Goal: Register for event/course

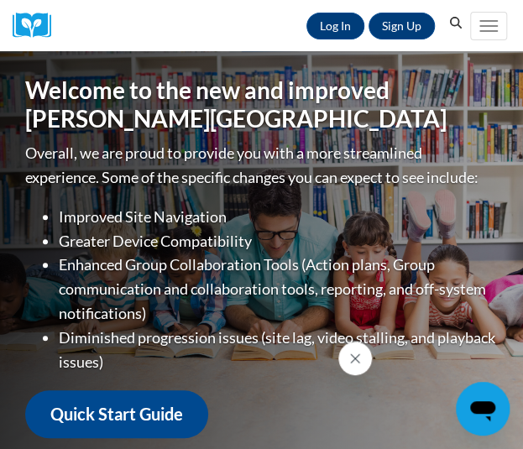
scroll to position [0, 8]
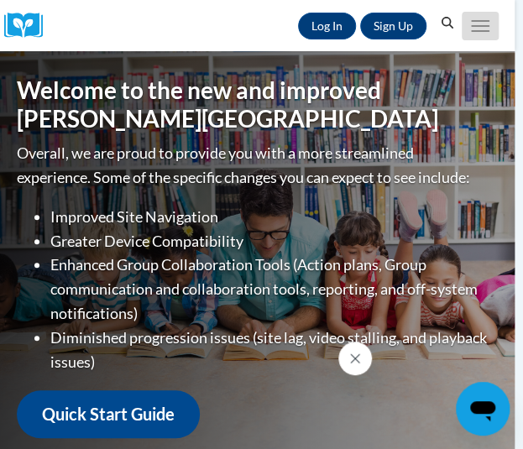
click at [489, 18] on button "Toggle navigation" at bounding box center [480, 26] width 37 height 29
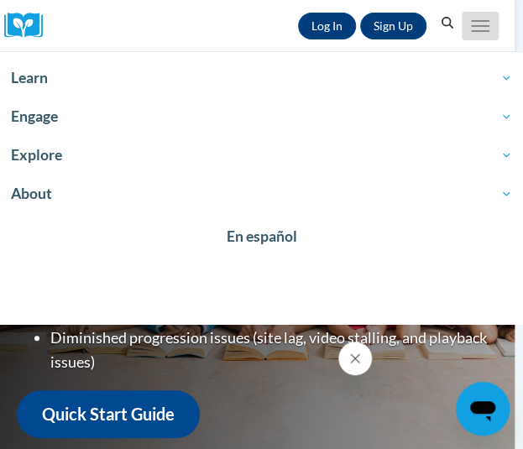
click at [493, 23] on button "Toggle navigation" at bounding box center [480, 26] width 37 height 29
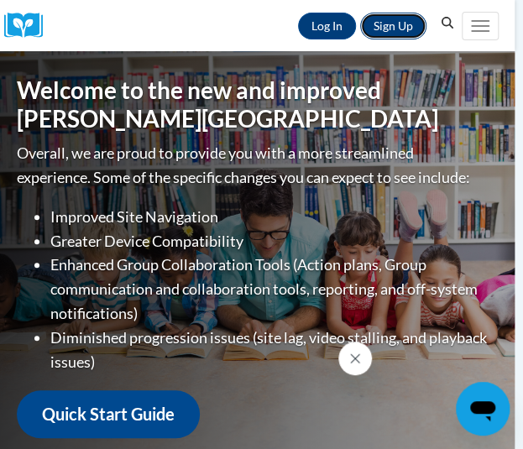
click at [390, 24] on link "Sign Up" at bounding box center [393, 26] width 66 height 27
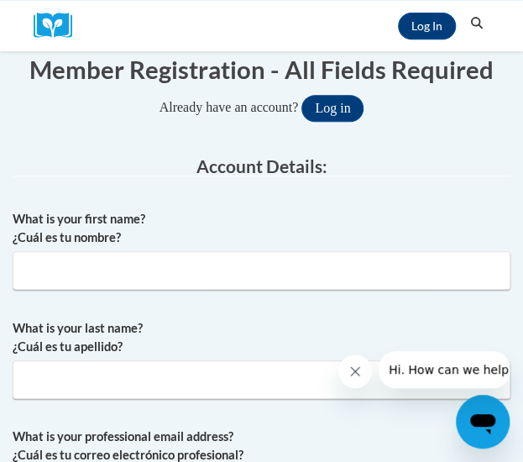
scroll to position [186, 0]
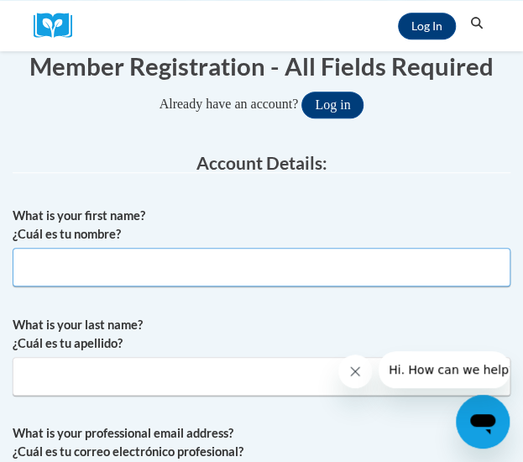
click at [374, 260] on input "What is your first name? ¿Cuál es tu nombre?" at bounding box center [262, 267] width 498 height 39
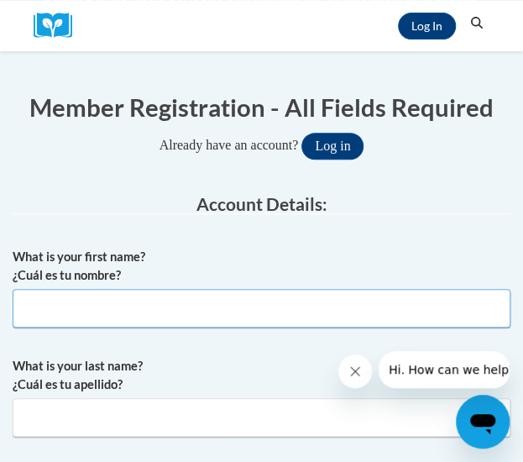
scroll to position [173, 0]
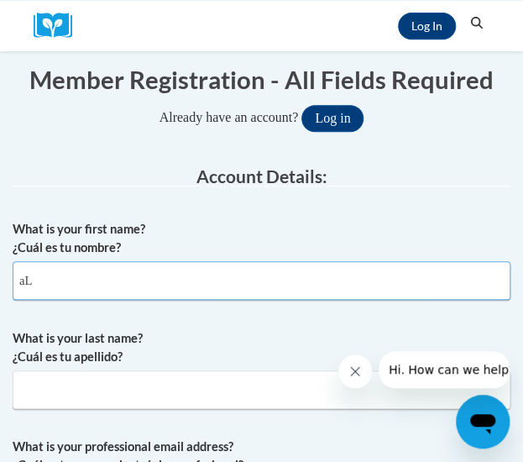
type input "a"
type input "Alexandria"
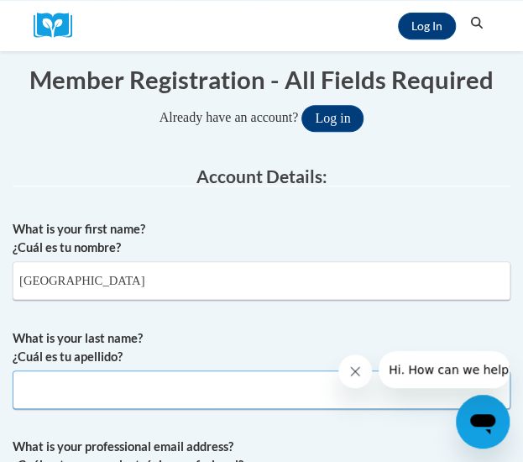
click at [207, 389] on input "What is your last name? ¿Cuál es tu apellido?" at bounding box center [262, 389] width 498 height 39
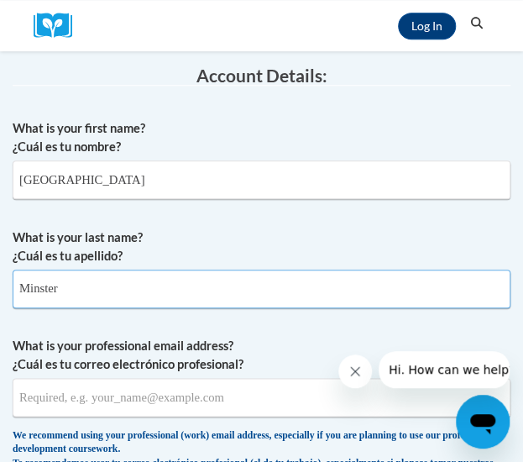
scroll to position [311, 0]
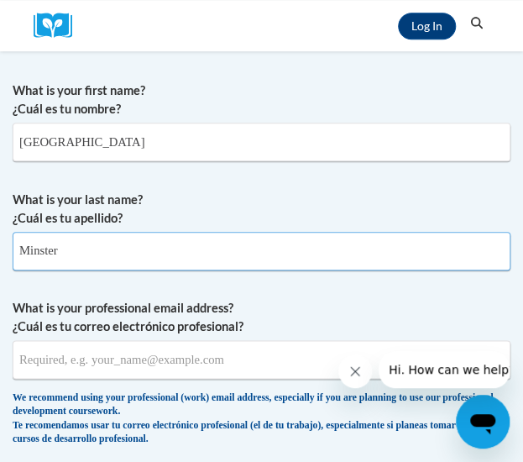
type input "Minster"
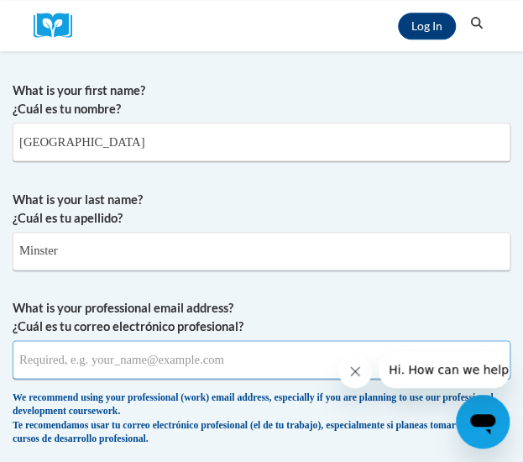
click at [209, 368] on input "What is your professional email address? ¿Cuál es tu correo electrónico profesi…" at bounding box center [262, 359] width 498 height 39
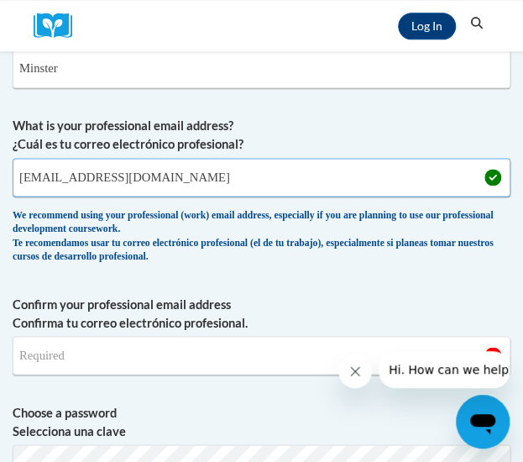
scroll to position [495, 0]
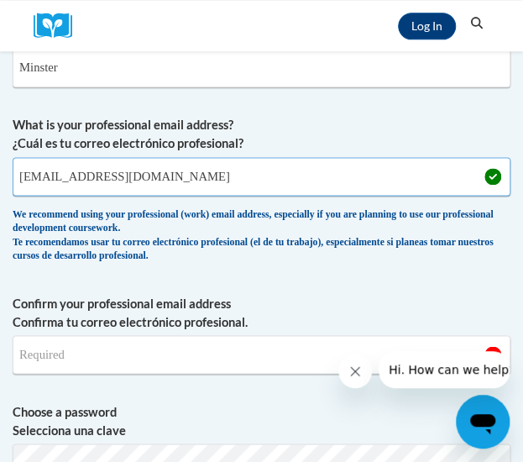
type input "aminster@wbsd-schools.org"
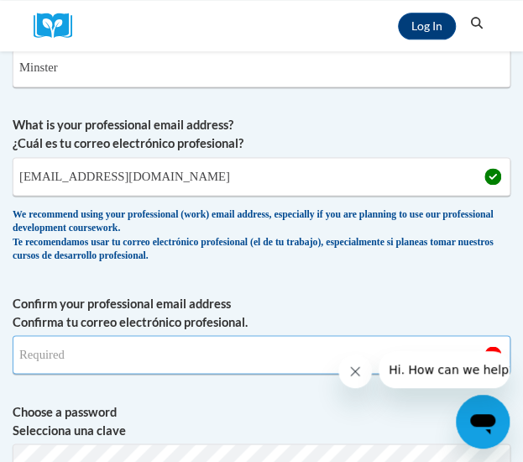
click at [205, 348] on input "Confirm your professional email address Confirma tu correo electrónico profesio…" at bounding box center [262, 354] width 498 height 39
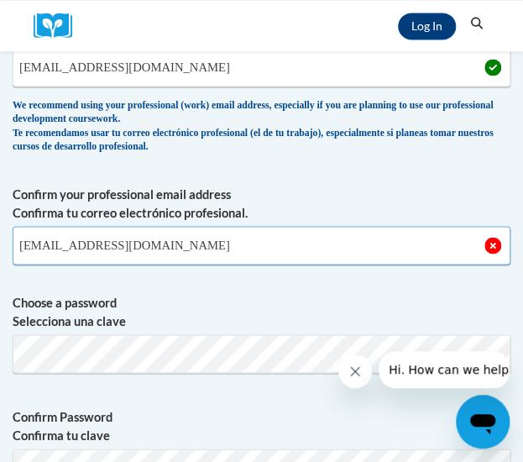
scroll to position [609, 0]
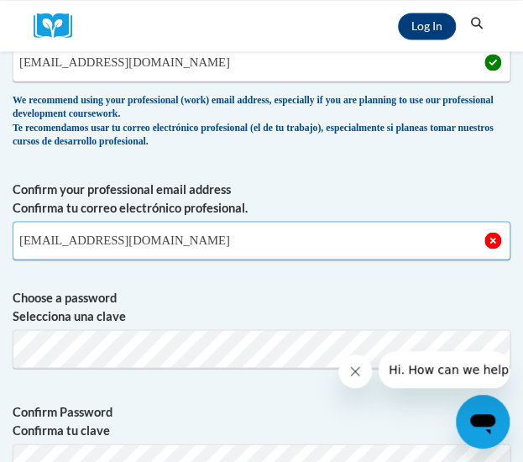
type input "aminster@wbsd-schools.org"
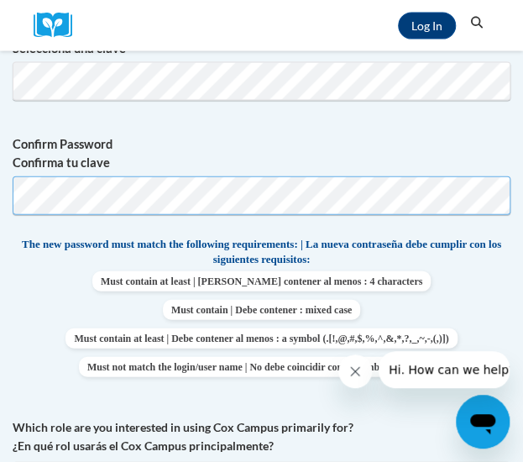
scroll to position [877, 0]
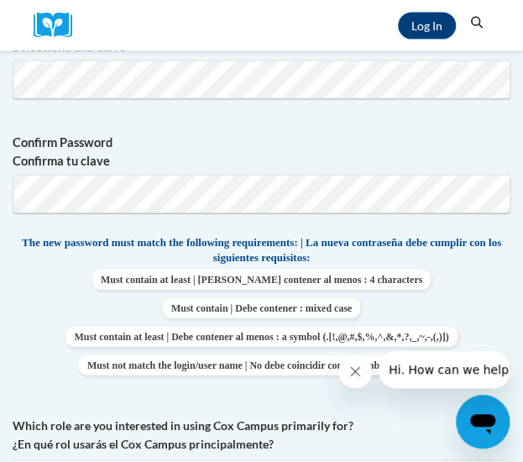
click at [316, 133] on label "Confirm Password Confirma tu clave" at bounding box center [262, 151] width 498 height 37
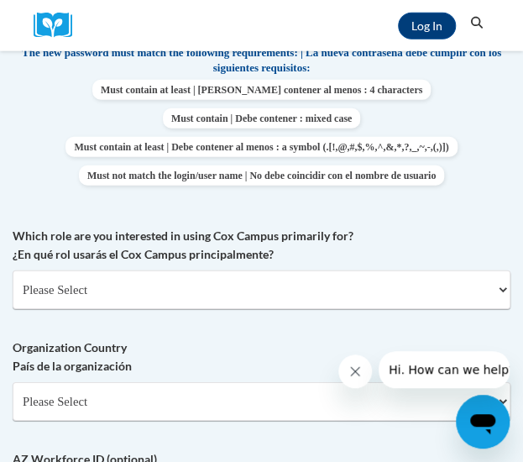
scroll to position [1071, 0]
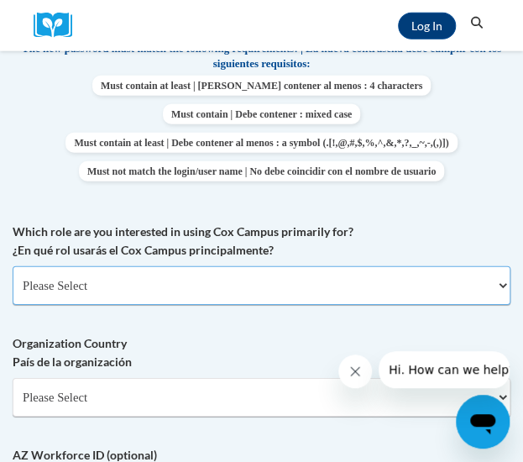
click at [284, 279] on select "Please Select College/University | Colegio/Universidad Community/Nonprofit Part…" at bounding box center [262, 285] width 498 height 39
select select "fbf2d438-af2f-41f8-98f1-81c410e29de3"
click at [13, 266] on select "Please Select College/University | Colegio/Universidad Community/Nonprofit Part…" at bounding box center [262, 285] width 498 height 39
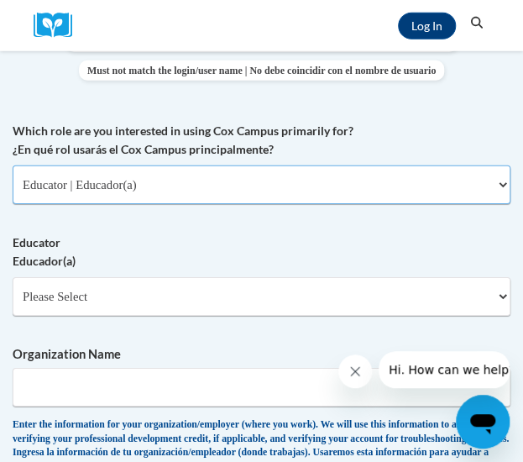
scroll to position [1174, 0]
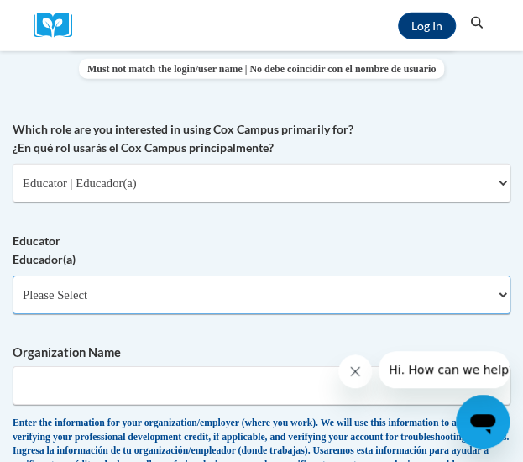
click at [210, 303] on select "Please Select Early Learning/Daycare Teacher/Family Home Care Provider | Maestr…" at bounding box center [262, 294] width 498 height 39
select select "8e40623d-54d0-45cd-9f92-5df65cd3f8cf"
click at [13, 275] on select "Please Select Early Learning/Daycare Teacher/Family Home Care Provider | Maestr…" at bounding box center [262, 294] width 498 height 39
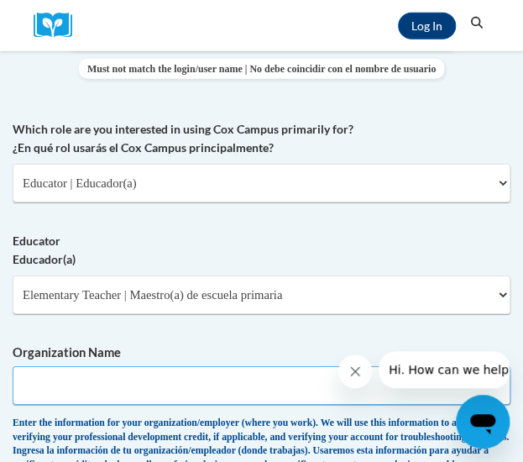
click at [195, 392] on input "Organization Name" at bounding box center [262, 385] width 498 height 39
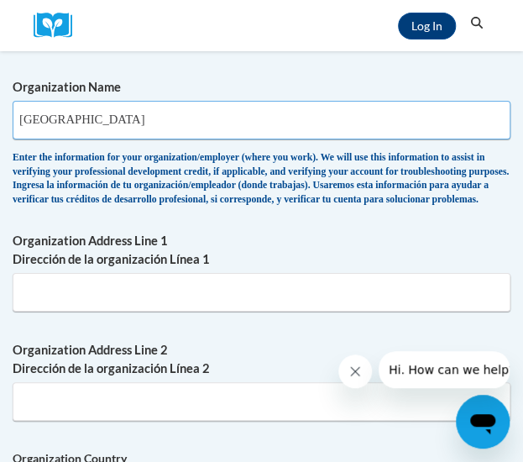
scroll to position [1440, 0]
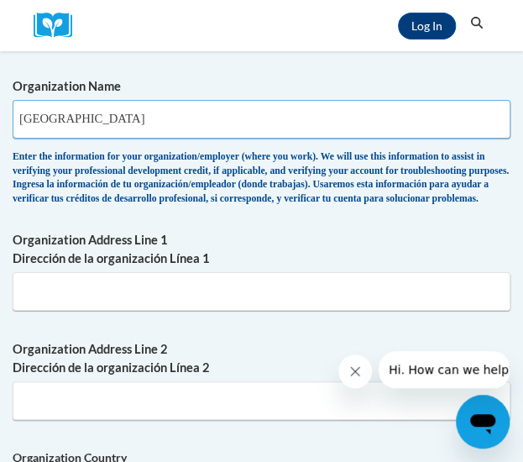
type input "West Bend School District"
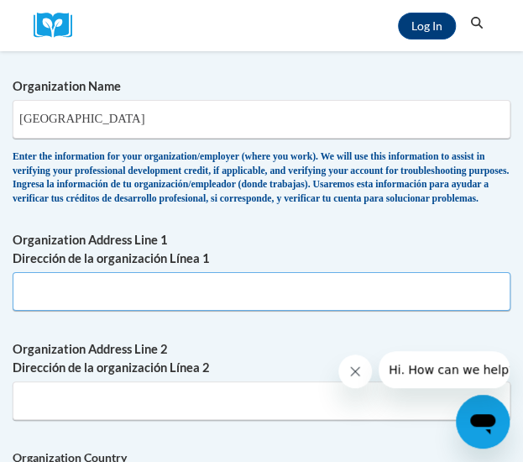
click at [169, 311] on input "Organization Address Line 1 Dirección de la organización Línea 1" at bounding box center [262, 291] width 498 height 39
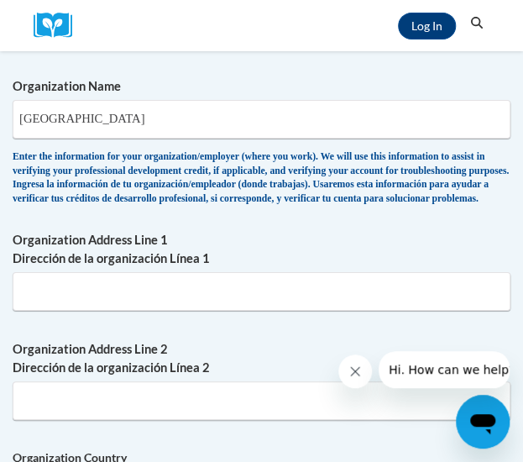
click at [288, 323] on div "Organization Address Line 1 Dirección de la organización Línea 1" at bounding box center [262, 277] width 498 height 92
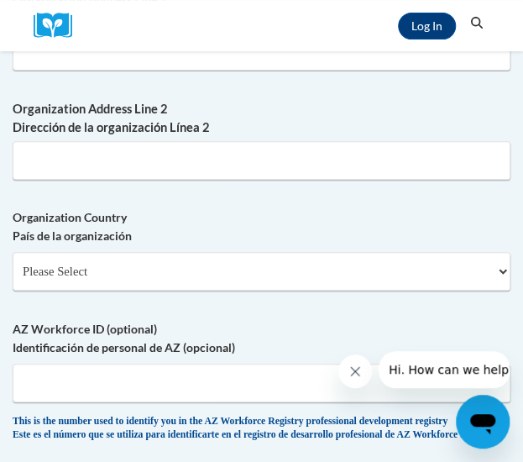
scroll to position [1682, 0]
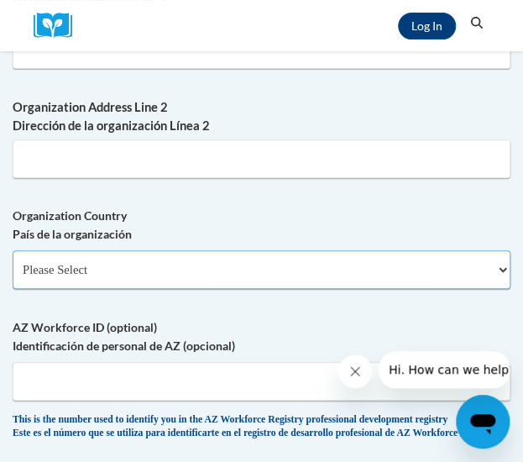
click at [274, 289] on select "Please Select United States | Estados Unidos Outside of the United States | Fue…" at bounding box center [262, 269] width 498 height 39
select select "ad49bcad-a171-4b2e-b99c-48b446064914"
click at [13, 277] on select "Please Select United States | Estados Unidos Outside of the United States | Fue…" at bounding box center [262, 269] width 498 height 39
select select
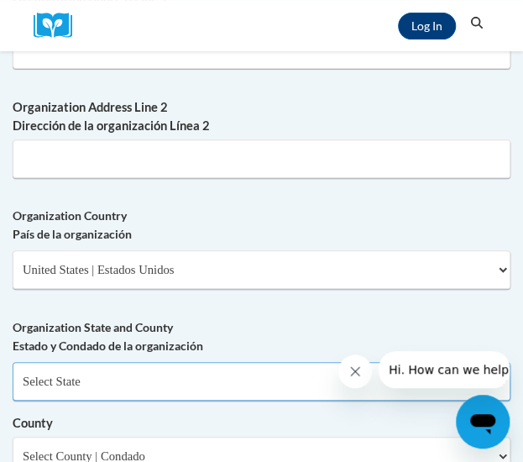
click at [212, 400] on select "Select State Alabama Alaska Arizona Arkansas California Colorado Connecticut De…" at bounding box center [262, 381] width 498 height 39
select select "Wisconsin"
click at [13, 389] on select "Select State Alabama Alaska Arizona Arkansas California Colorado Connecticut De…" at bounding box center [262, 381] width 498 height 39
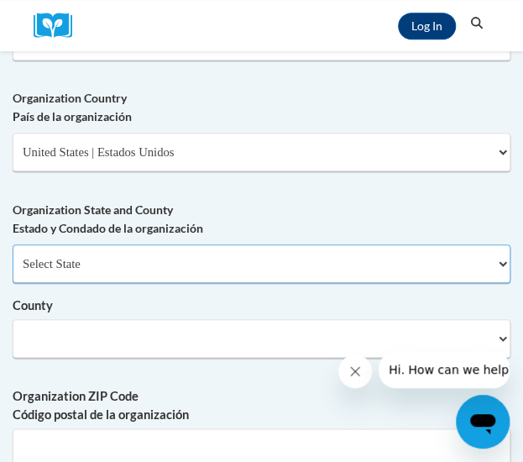
scroll to position [1800, 0]
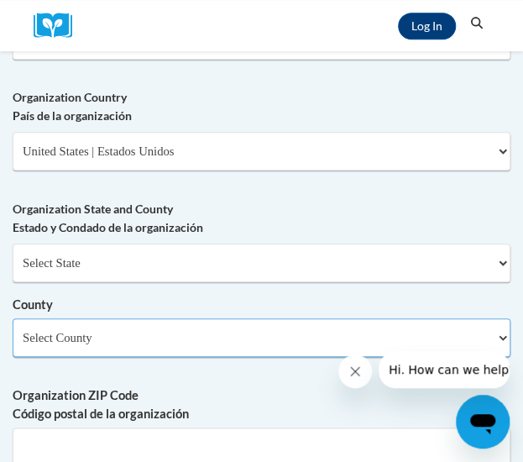
click at [118, 348] on select "Select County Adams Ashland Barron Bayfield Brown Buffalo Burnett Calumet Chipp…" at bounding box center [262, 337] width 498 height 39
select select "Washington"
click at [13, 345] on select "Select County Adams Ashland Barron Bayfield Brown Buffalo Burnett Calumet Chipp…" at bounding box center [262, 337] width 498 height 39
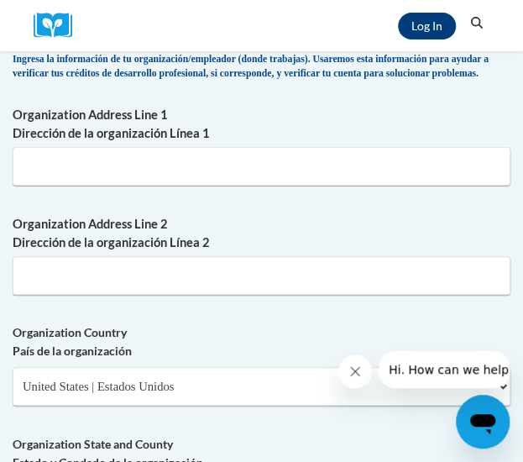
scroll to position [1483, 0]
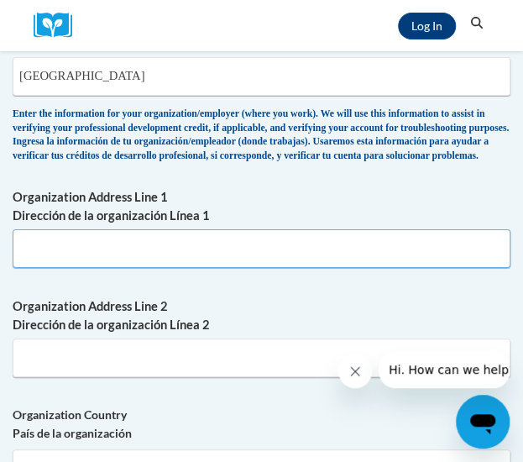
click at [100, 268] on input "Organization Address Line 1 Dirección de la organización Línea 1" at bounding box center [262, 248] width 498 height 39
paste input "735 S Main St, West Bend, WI 53095"
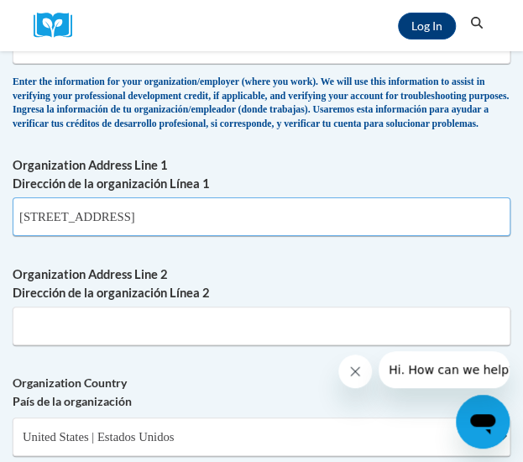
scroll to position [1516, 0]
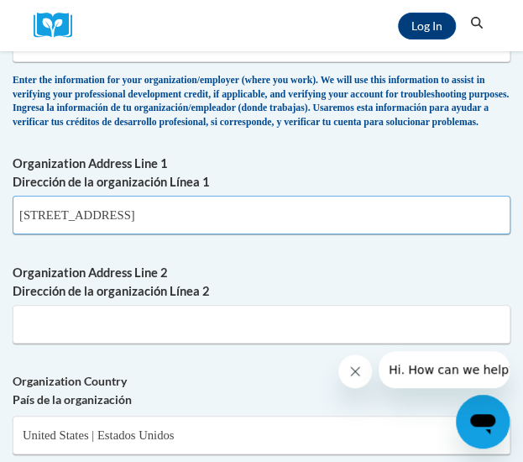
drag, startPoint x: 221, startPoint y: 238, endPoint x: 105, endPoint y: 237, distance: 115.9
click at [105, 234] on input "735 S Main St, West Bend, WI 53095" at bounding box center [262, 215] width 498 height 39
type input "735 S Main St, West Bend, WI 53095"
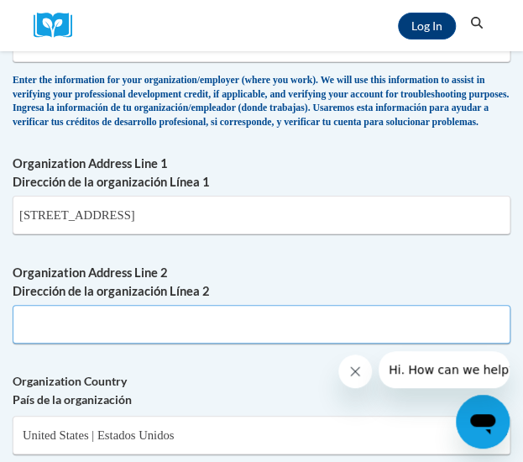
click at [97, 343] on input "Organization Address Line 2 Dirección de la organización Línea 2" at bounding box center [262, 324] width 498 height 39
paste input "West Bend, WI 53095"
type input "West Bend, WI 53095"
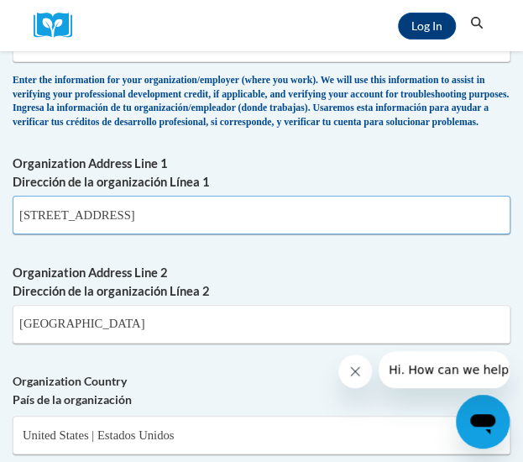
drag, startPoint x: 234, startPoint y: 236, endPoint x: 94, endPoint y: 226, distance: 140.6
click at [94, 226] on input "735 S Main St, West Bend, WI 53095" at bounding box center [262, 215] width 498 height 39
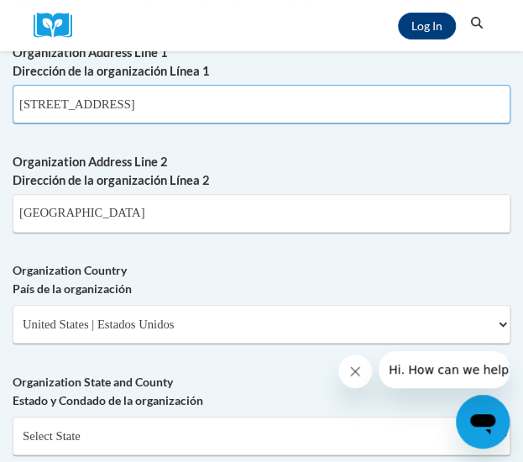
scroll to position [1625, 0]
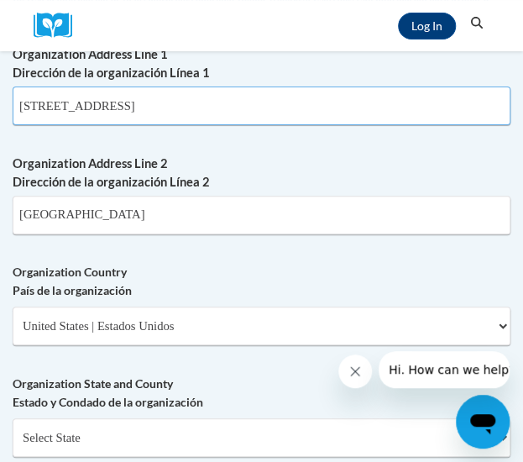
type input "735 S Main St"
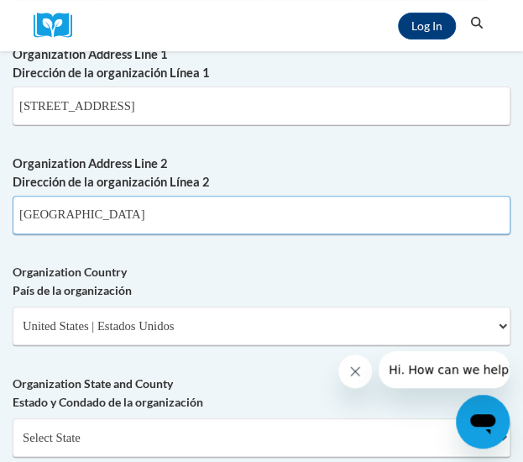
drag, startPoint x: 141, startPoint y: 246, endPoint x: 5, endPoint y: 243, distance: 136.1
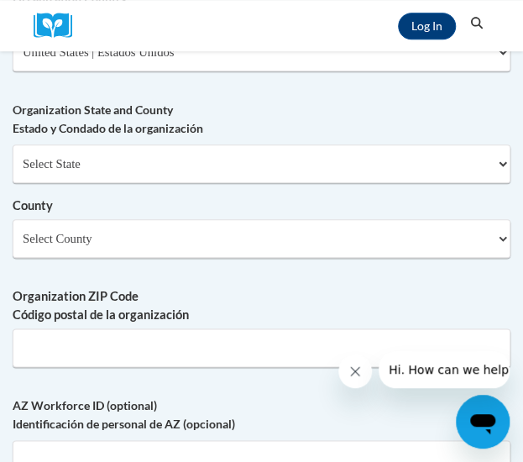
scroll to position [1956, 0]
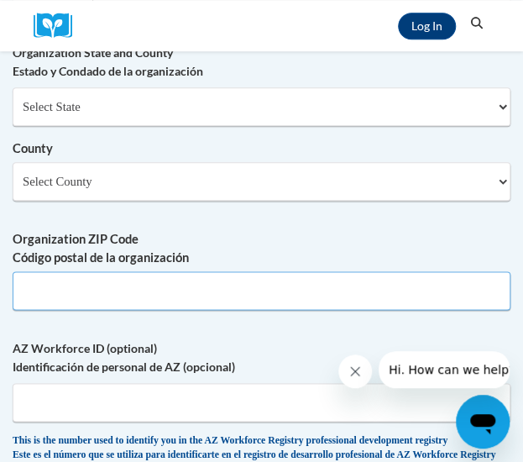
click at [71, 310] on input "Organization ZIP Code Código postal de la organización" at bounding box center [262, 290] width 498 height 39
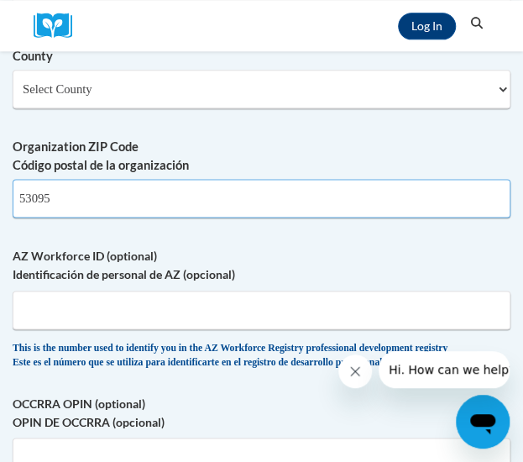
scroll to position [2060, 0]
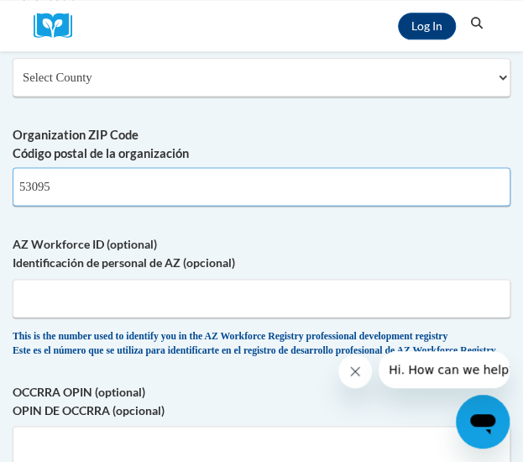
type input "53095"
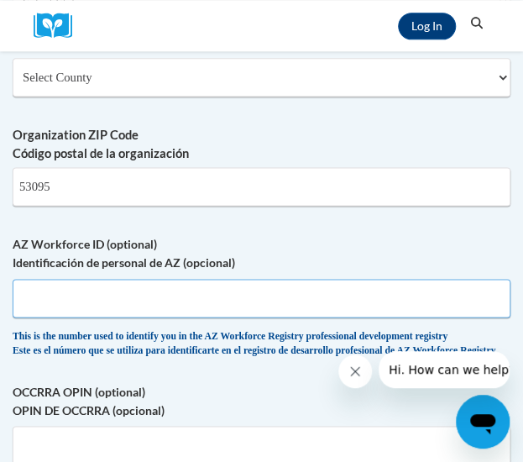
click at [71, 315] on input "AZ Workforce ID (optional) Identificación de personal de AZ (opcional)" at bounding box center [262, 298] width 498 height 39
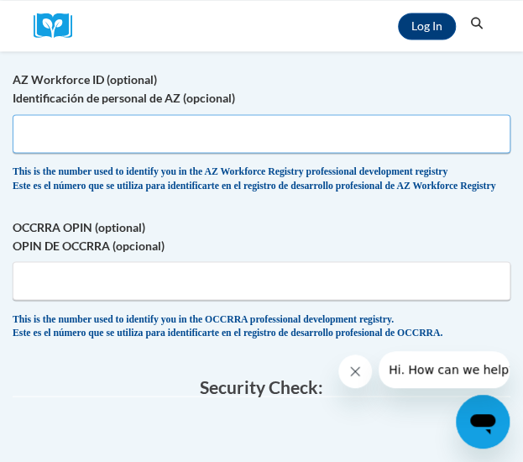
scroll to position [2269, 0]
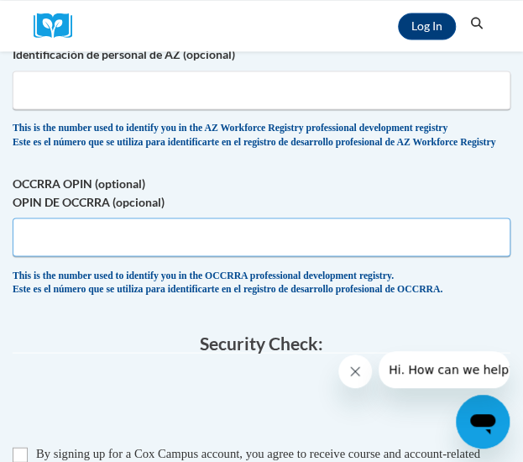
click at [71, 256] on input "OCCRRA OPIN (optional) OPIN DE OCCRRA (opcional)" at bounding box center [262, 236] width 498 height 39
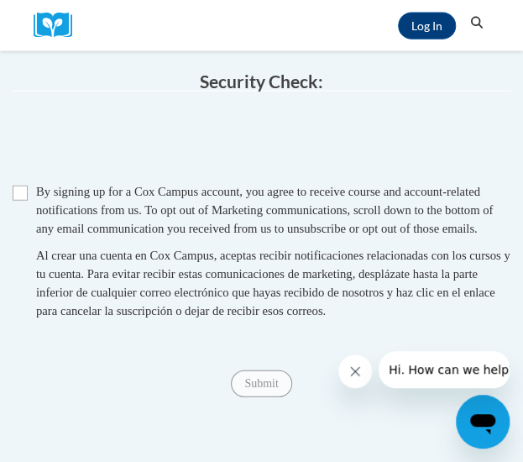
scroll to position [2530, 0]
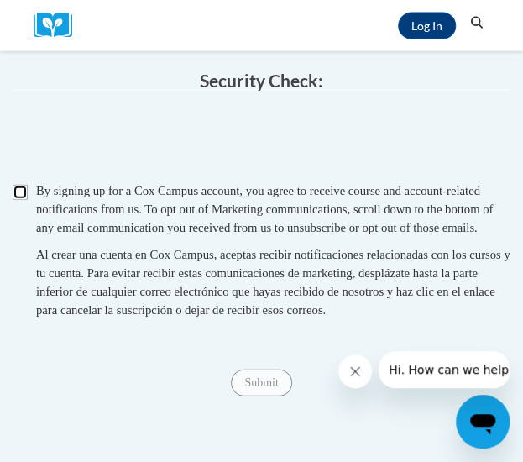
click at [17, 200] on input "Checkbox" at bounding box center [20, 192] width 15 height 15
checkbox input "true"
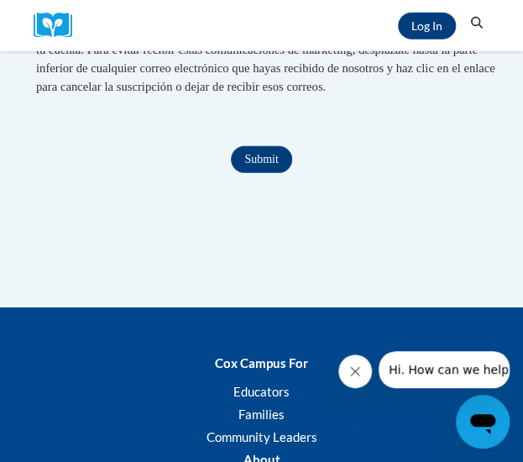
scroll to position [2755, 0]
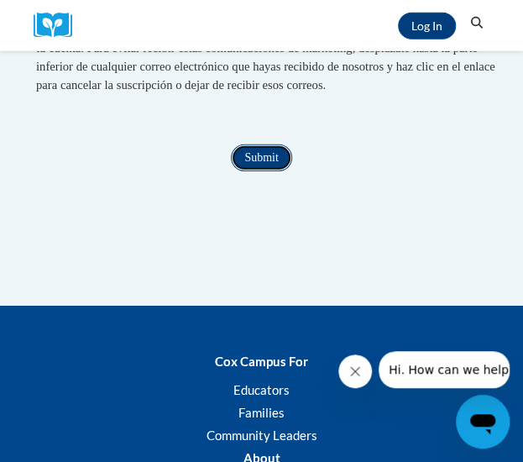
click at [254, 171] on input "Submit" at bounding box center [261, 157] width 60 height 27
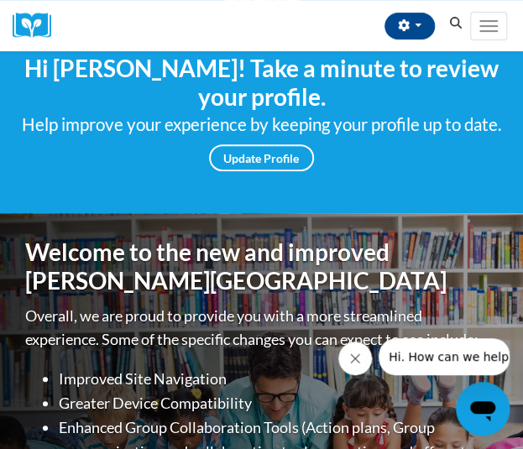
scroll to position [123, 0]
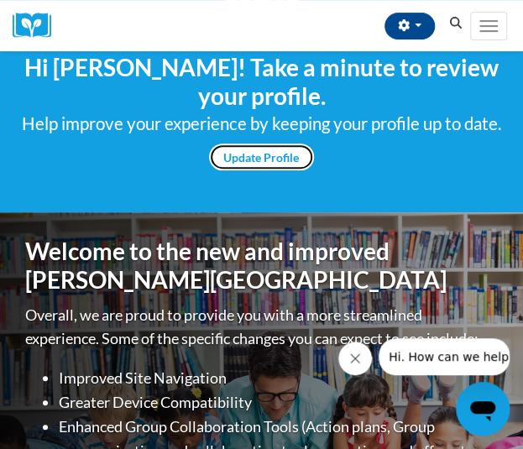
click at [264, 152] on link "Update Profile" at bounding box center [261, 157] width 105 height 27
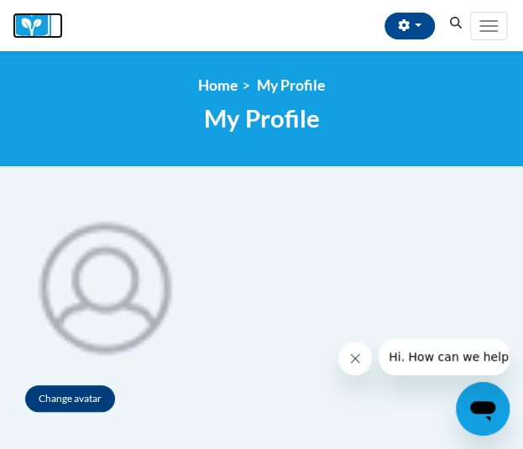
click at [25, 24] on img at bounding box center [38, 26] width 50 height 26
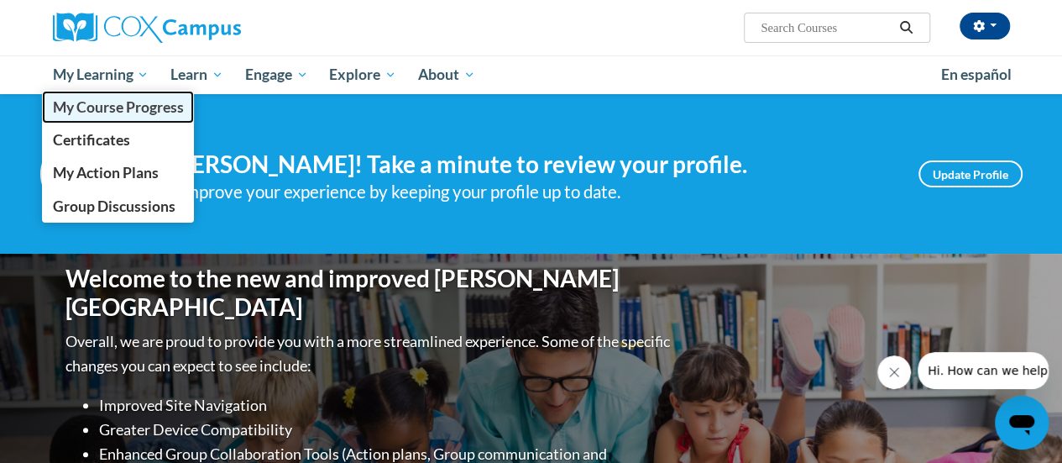
click at [123, 109] on span "My Course Progress" at bounding box center [117, 107] width 131 height 18
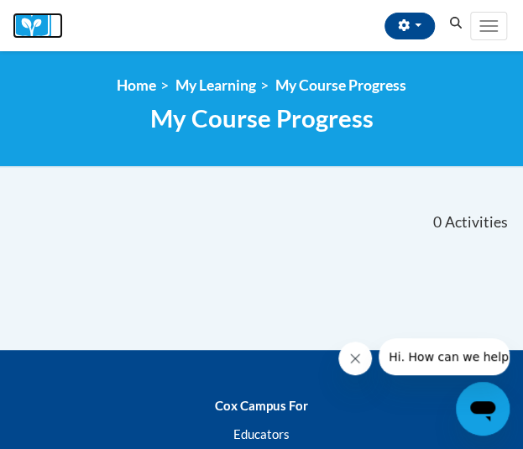
click at [35, 36] on img at bounding box center [38, 26] width 50 height 26
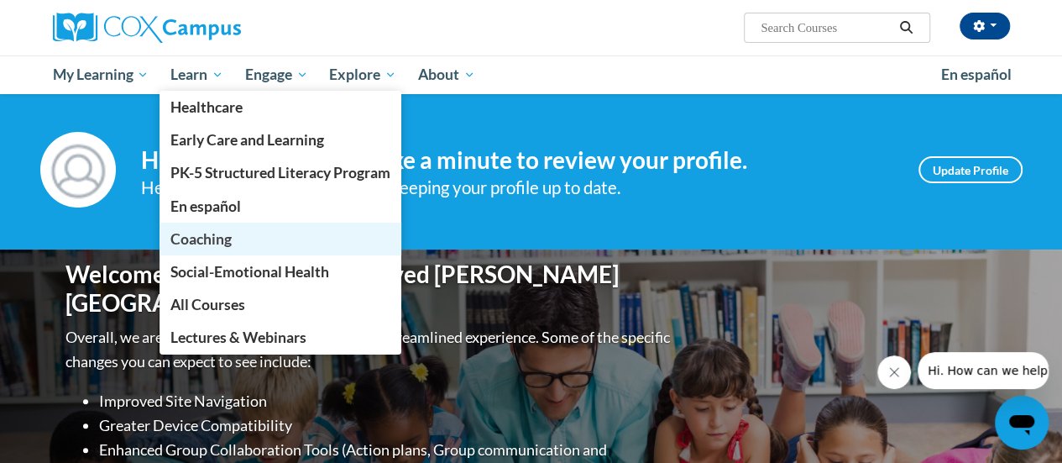
scroll to position [6, 0]
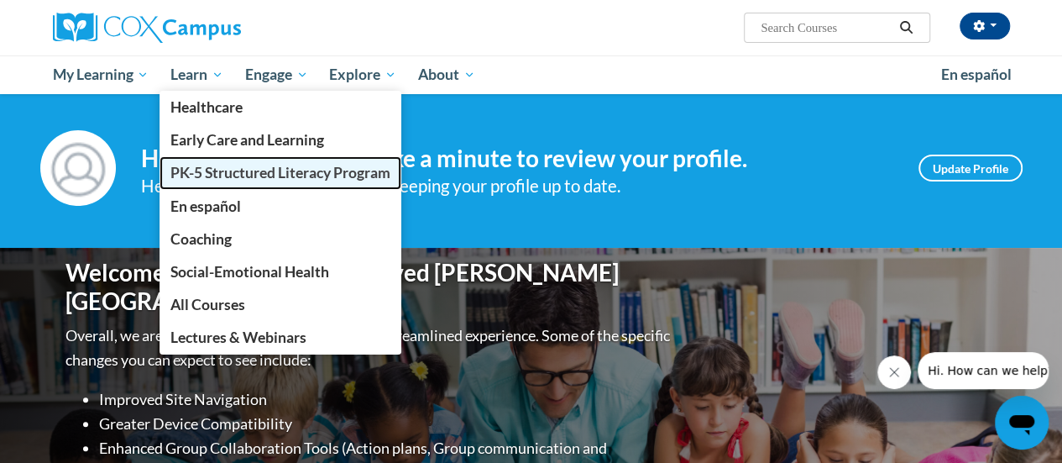
click at [244, 173] on span "PK-5 Structured Literacy Program" at bounding box center [280, 173] width 220 height 18
click at [230, 170] on span "PK-5 Structured Literacy Program" at bounding box center [280, 173] width 220 height 18
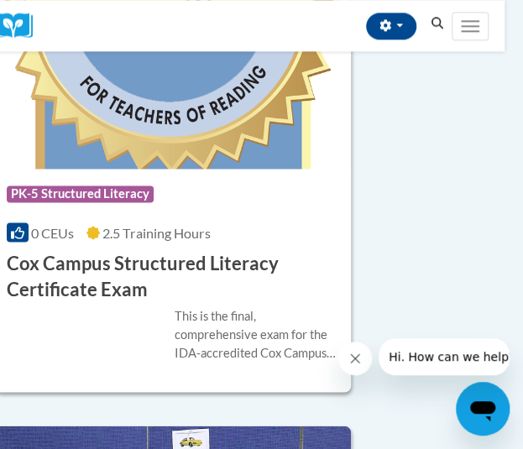
scroll to position [586, 18]
click at [205, 266] on h3 "Cox Campus Structured Literacy Certificate Exam" at bounding box center [173, 276] width 332 height 52
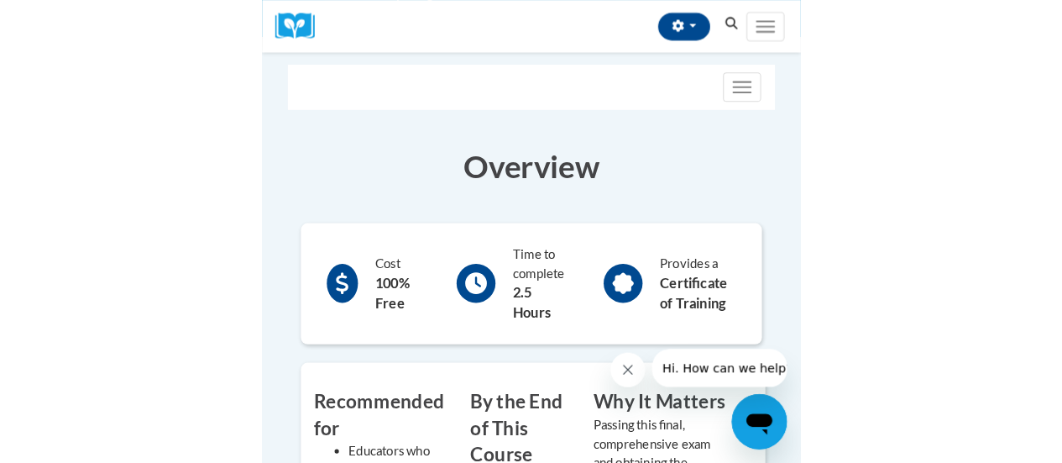
scroll to position [211, 0]
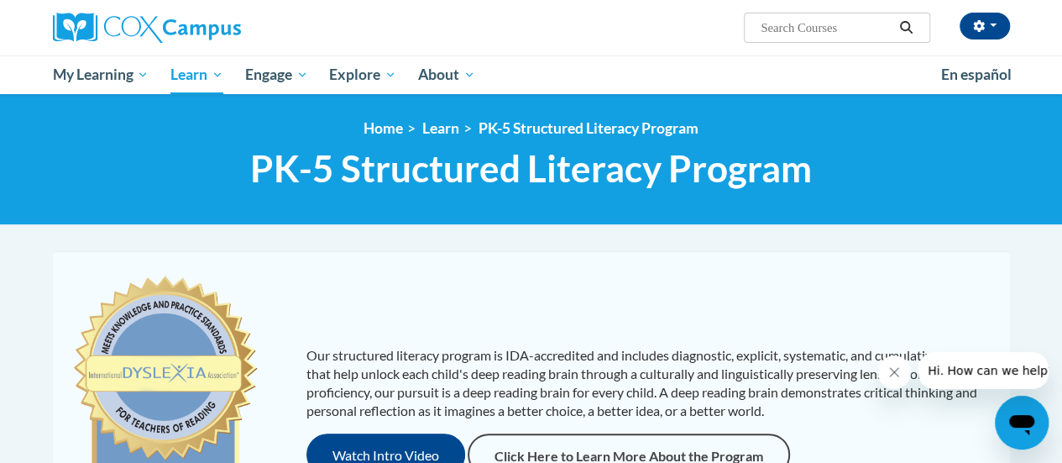
scroll to position [1, 0]
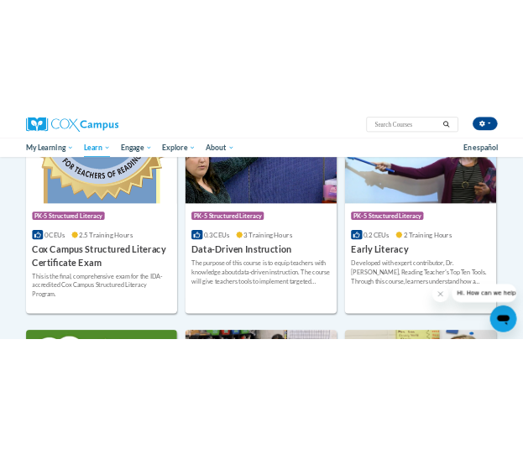
scroll to position [625, 0]
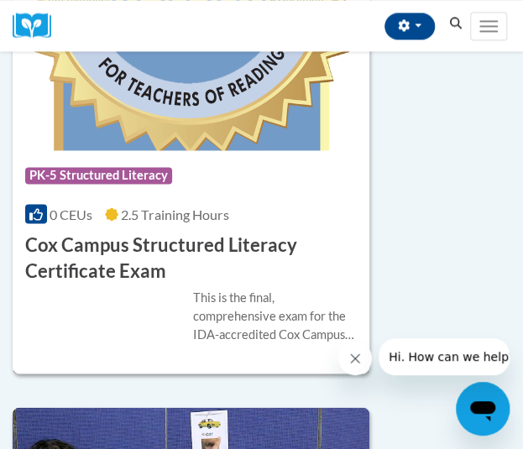
click at [326, 296] on div "This is the final, comprehensive exam for the IDA-accredited Cox Campus Structu…" at bounding box center [275, 315] width 164 height 55
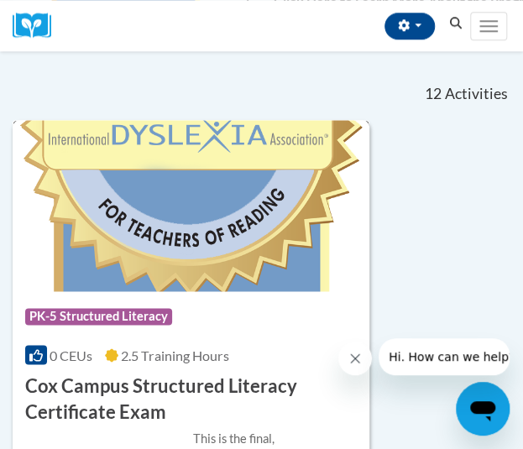
scroll to position [403, 0]
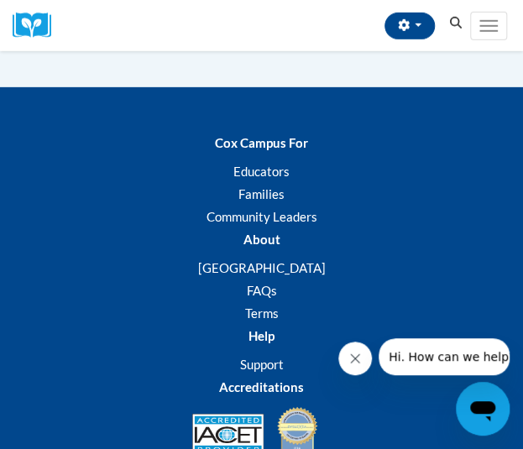
scroll to position [1271, 0]
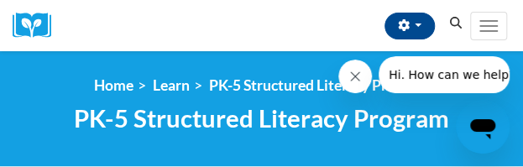
click at [180, 21] on div "Alexandria Minster (Central Daylight Time GMT-0500 ) My Profile Inbox My Transc…" at bounding box center [266, 25] width 406 height 51
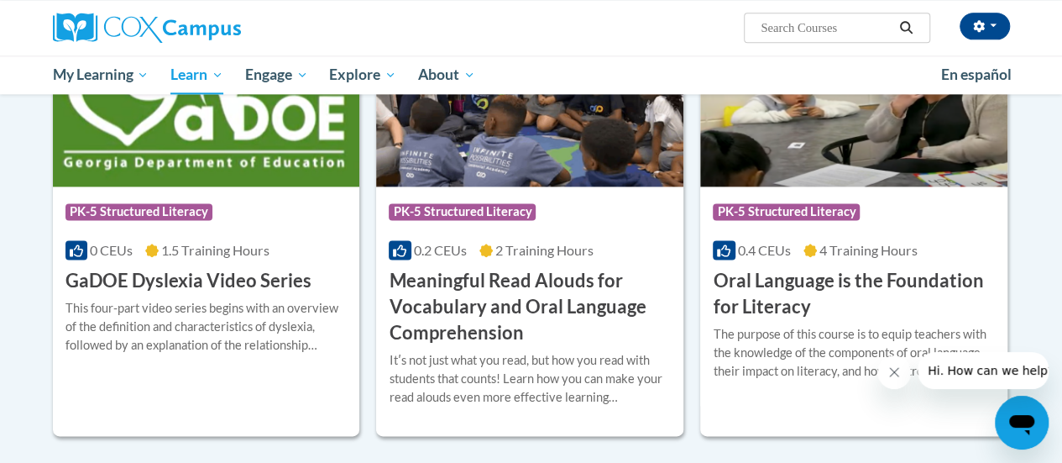
scroll to position [1060, 0]
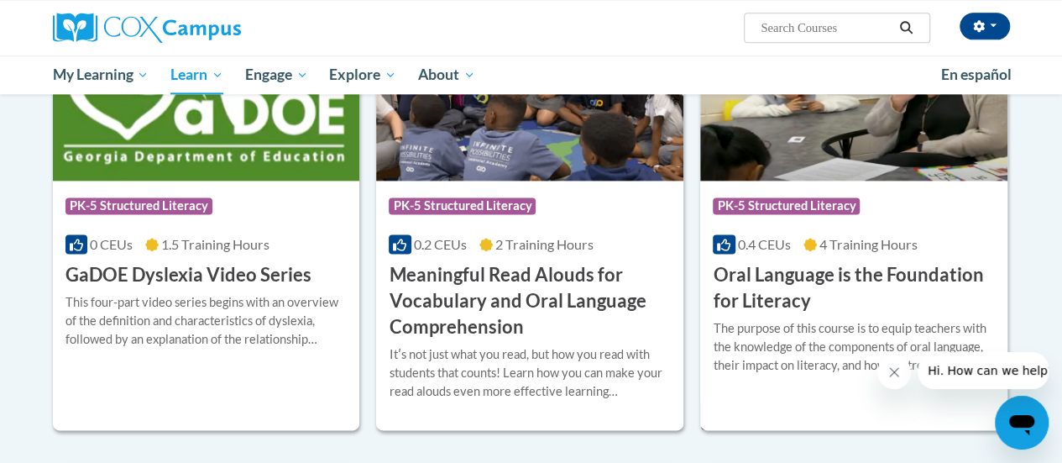
click at [522, 274] on h3 "Oral Language is the Foundation for Literacy" at bounding box center [854, 288] width 282 height 52
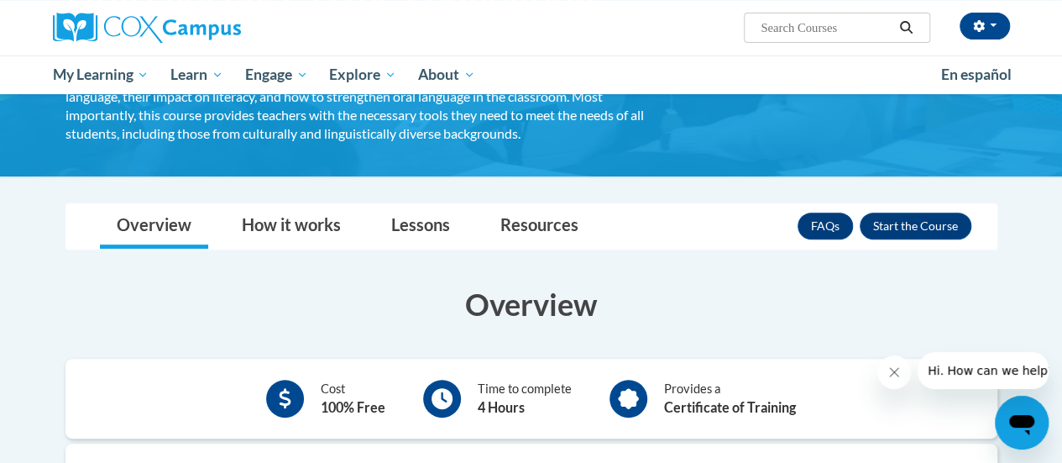
scroll to position [206, 0]
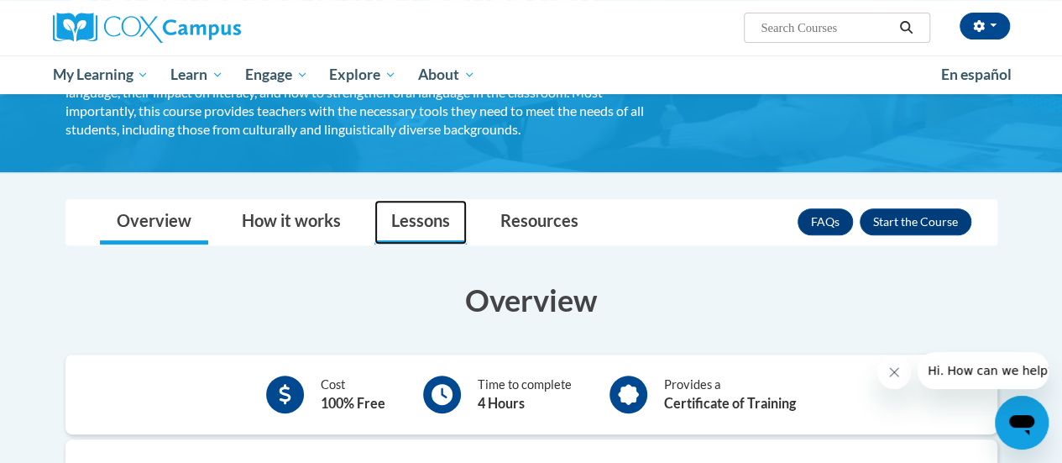
click at [412, 224] on link "Lessons" at bounding box center [420, 222] width 92 height 44
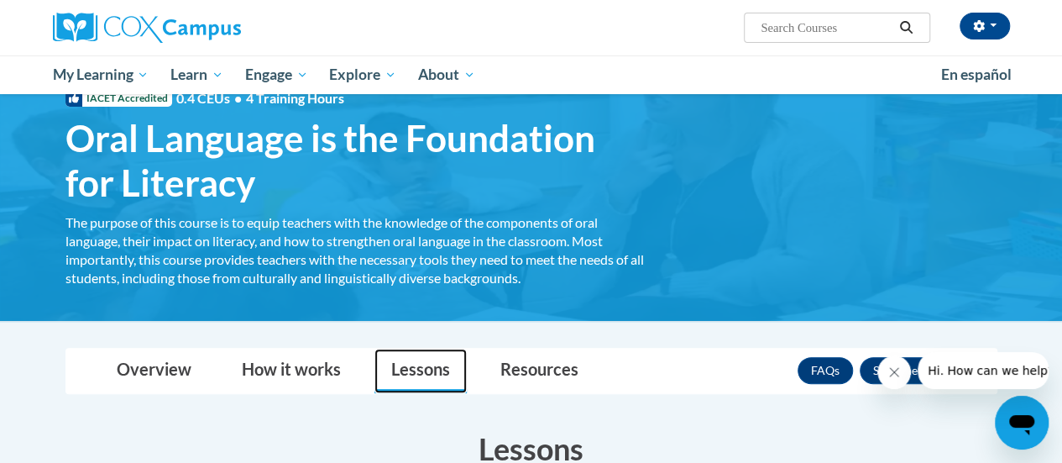
scroll to position [67, 0]
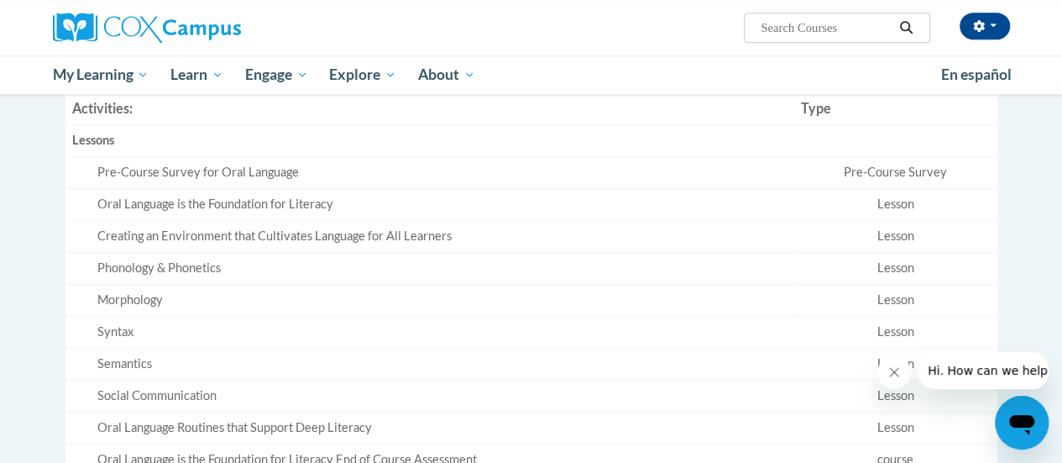
click at [568, 355] on div "Semantics" at bounding box center [442, 364] width 690 height 18
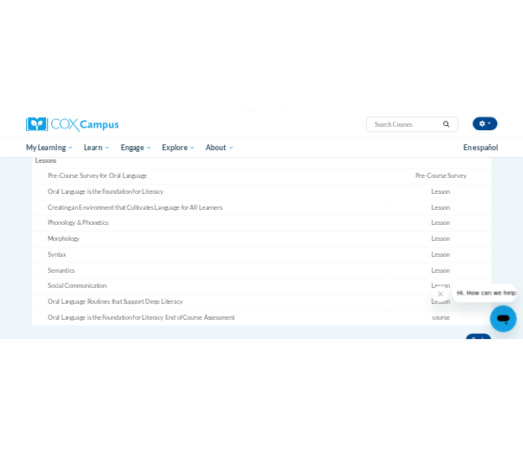
scroll to position [509, 0]
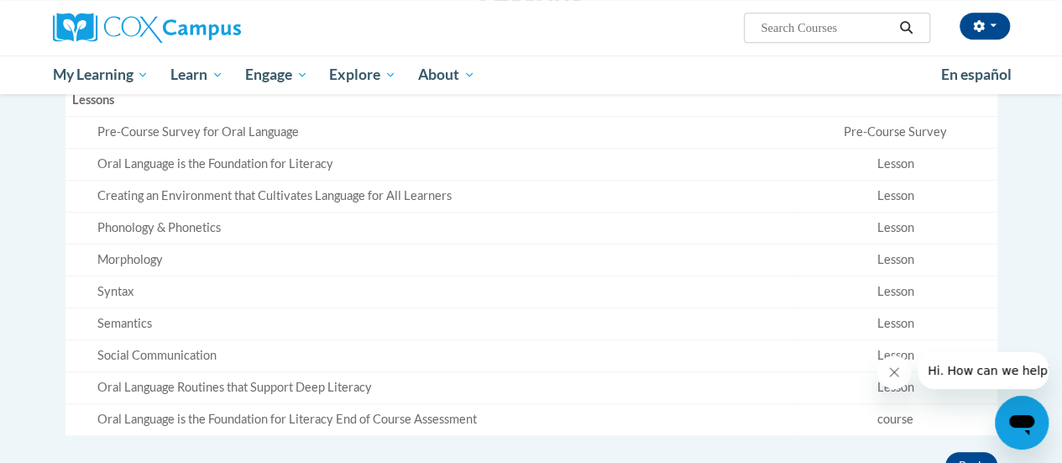
click at [472, 137] on div "Pre-Course Survey for Oral Language" at bounding box center [442, 132] width 690 height 18
click at [864, 137] on td "Pre-Course Survey" at bounding box center [894, 133] width 203 height 32
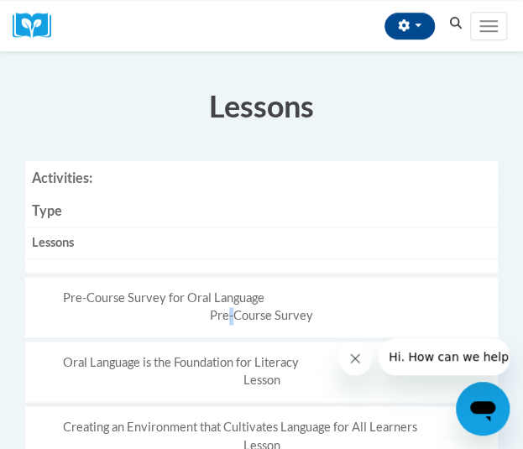
scroll to position [342, 0]
click at [228, 290] on div "Pre-Course Survey for Oral Language" at bounding box center [274, 299] width 422 height 18
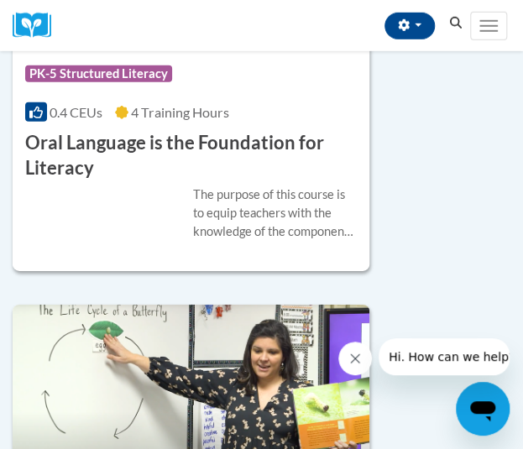
scroll to position [2798, 0]
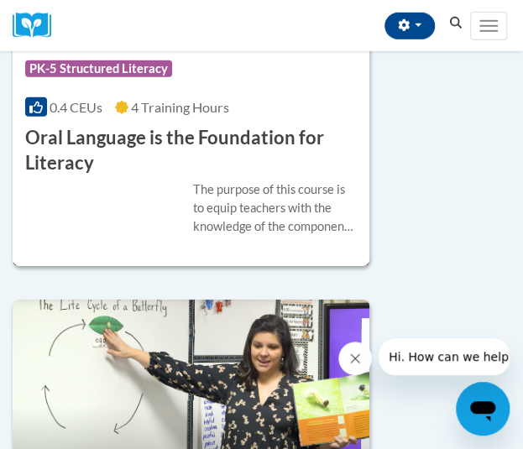
click at [263, 125] on h3 "Oral Language is the Foundation for Literacy" at bounding box center [191, 151] width 332 height 52
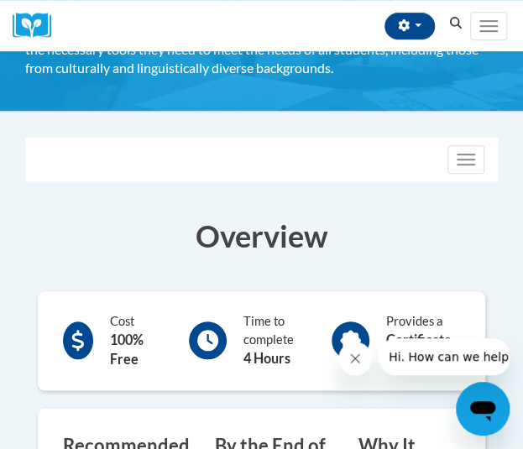
scroll to position [208, 0]
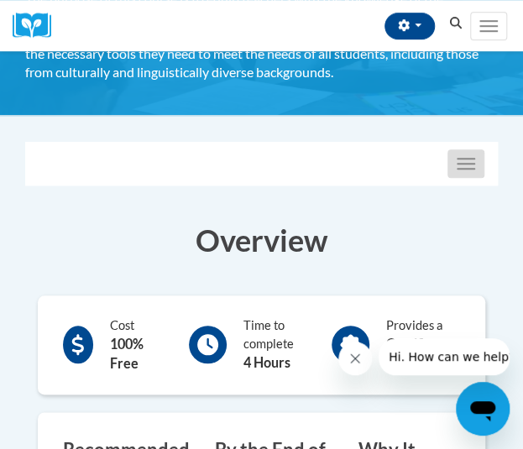
click at [458, 163] on span "button" at bounding box center [466, 164] width 18 height 2
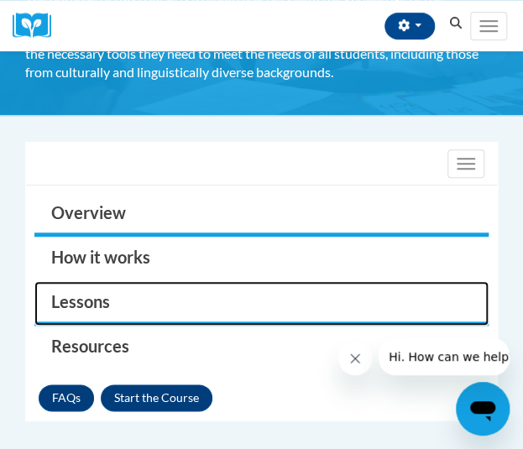
click at [90, 303] on link "Lessons" at bounding box center [261, 303] width 454 height 44
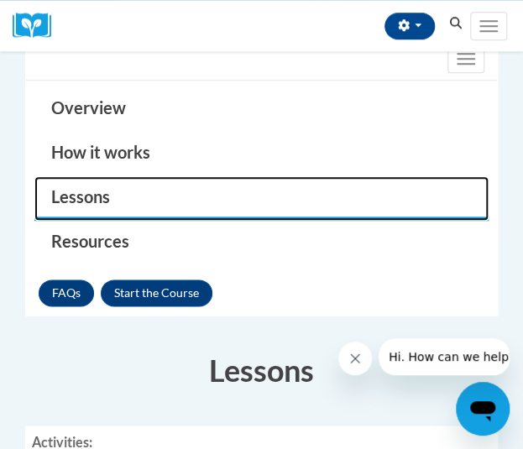
scroll to position [315, 0]
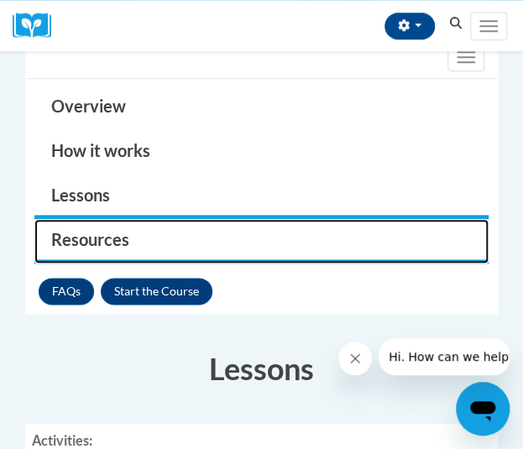
click at [96, 231] on link "Resources" at bounding box center [261, 241] width 454 height 44
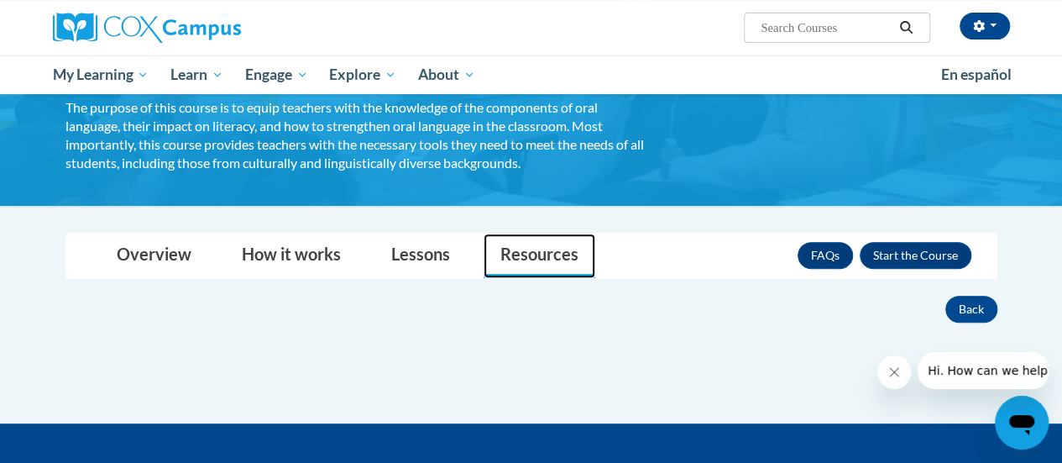
scroll to position [181, 0]
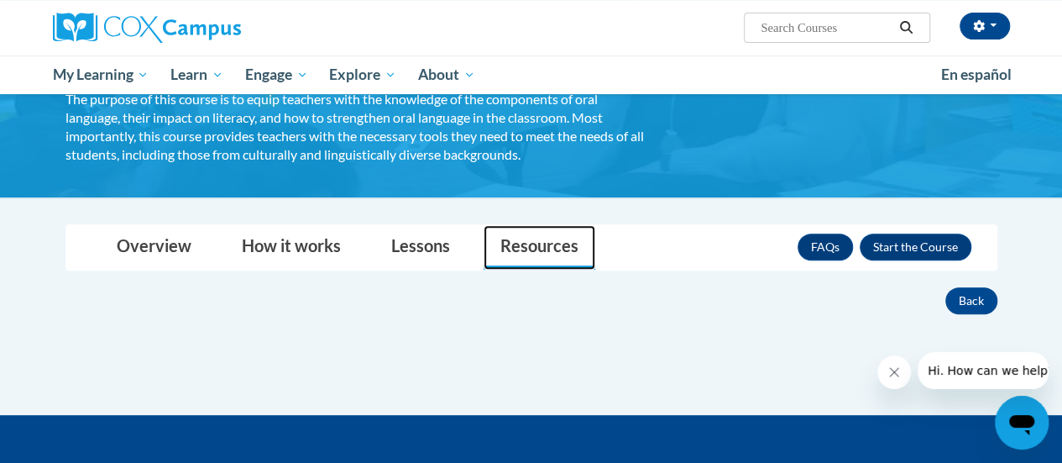
click at [498, 237] on link "Resources" at bounding box center [540, 247] width 112 height 44
click at [519, 250] on link "Resources" at bounding box center [540, 247] width 112 height 44
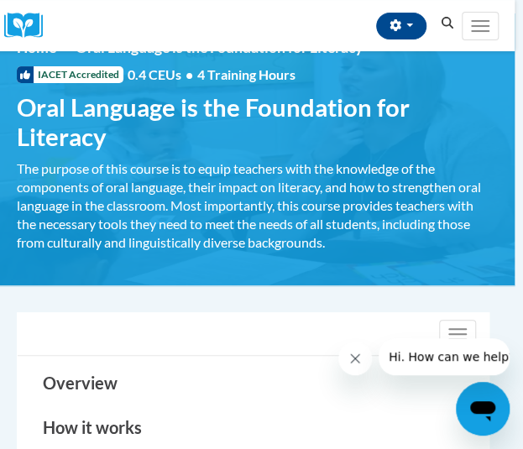
scroll to position [34, 8]
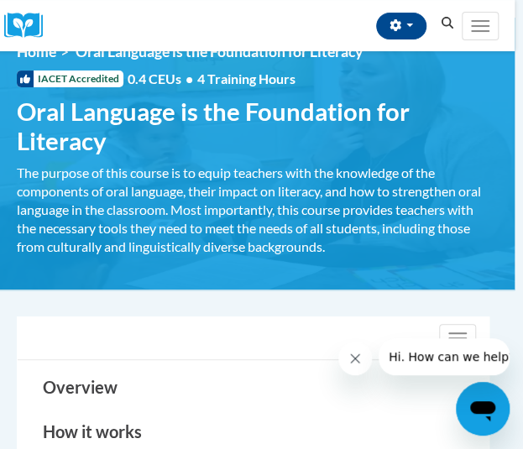
click at [242, 256] on div "The purpose of this course is to equip teachers with the knowledge of the compo…" at bounding box center [253, 210] width 473 height 92
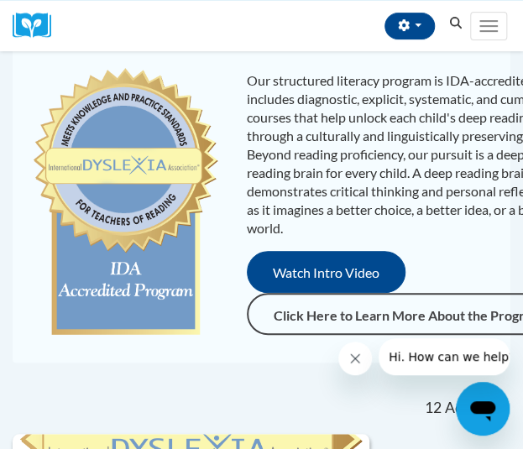
scroll to position [151, 0]
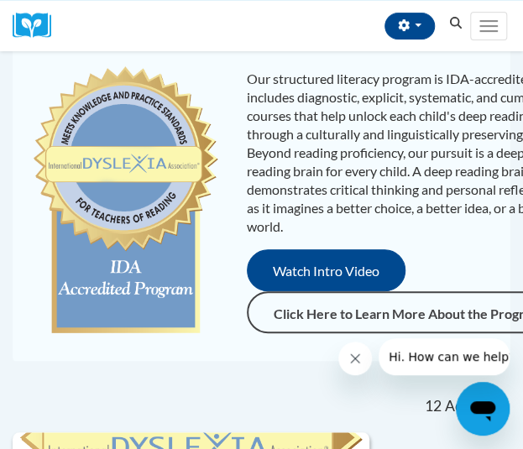
click at [178, 399] on nav "«« « 1-12 » »» 12 Activities CEUs" at bounding box center [261, 405] width 523 height 53
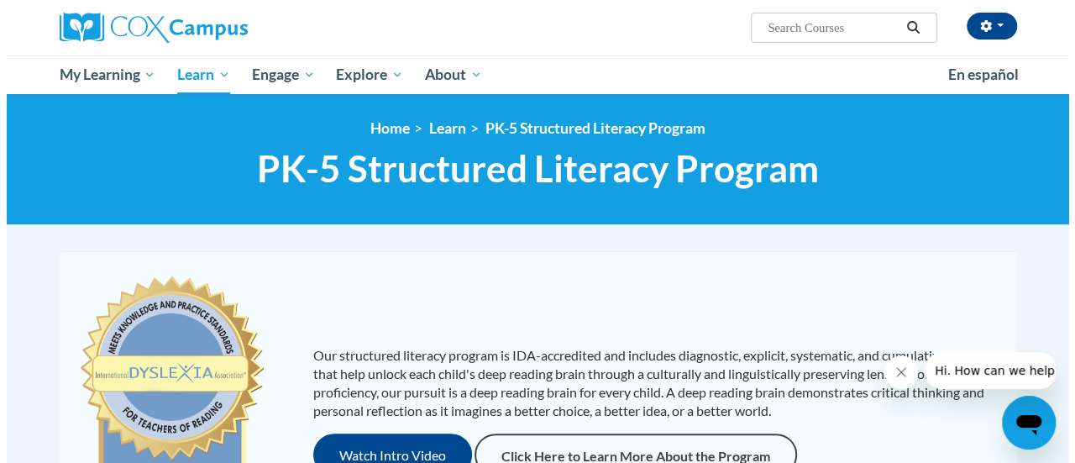
scroll to position [175, 0]
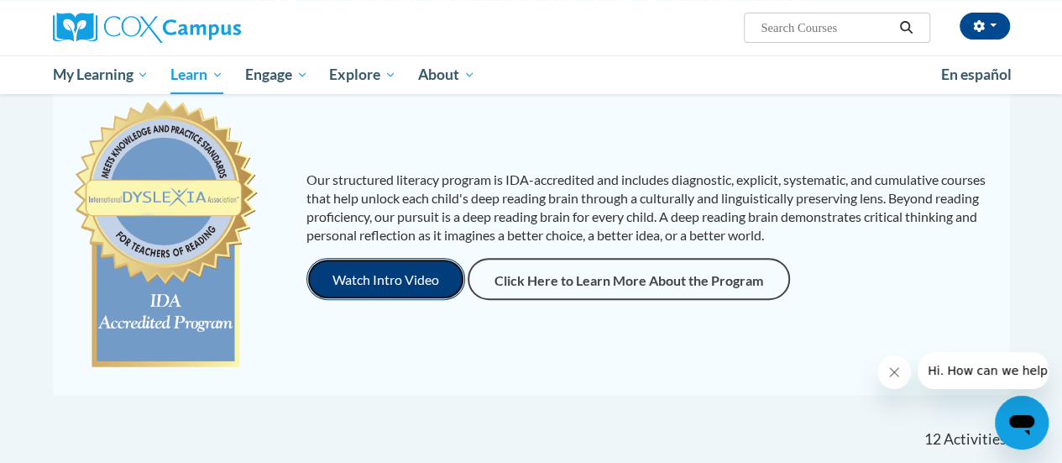
click at [439, 281] on button "Watch Intro Video" at bounding box center [385, 279] width 159 height 42
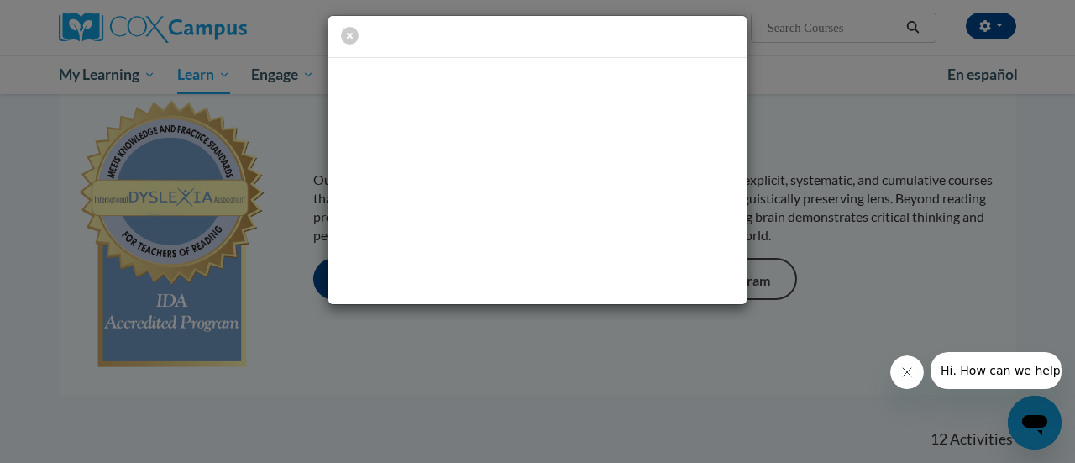
click at [522, 390] on div at bounding box center [537, 231] width 1075 height 463
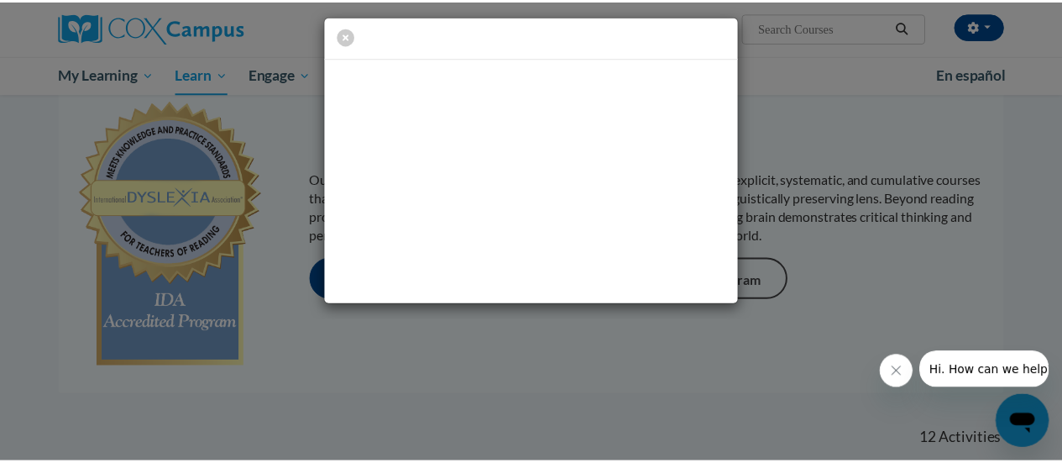
scroll to position [0, 0]
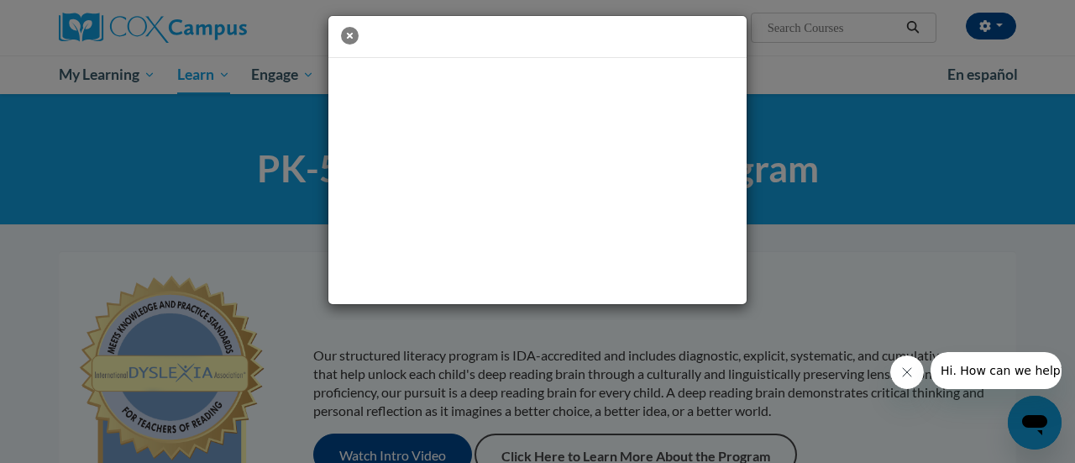
click at [349, 37] on icon "button" at bounding box center [350, 36] width 18 height 18
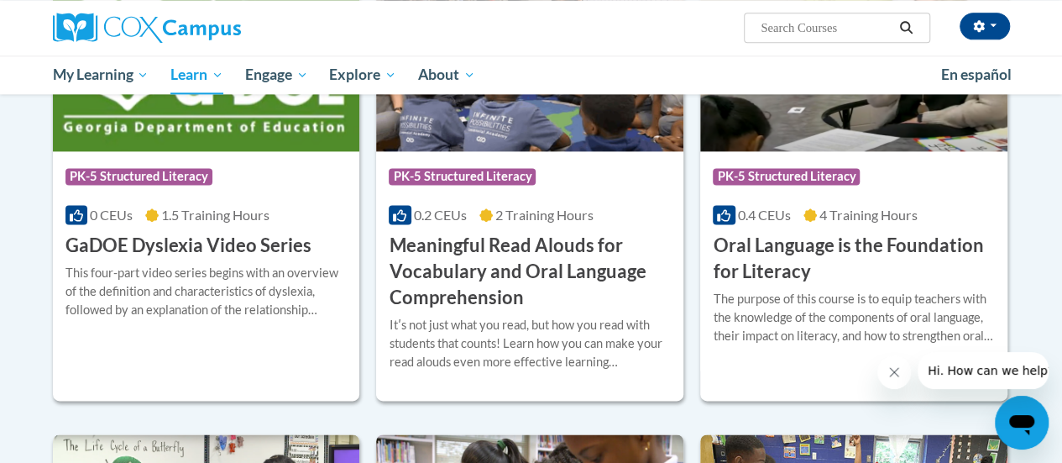
scroll to position [1087, 0]
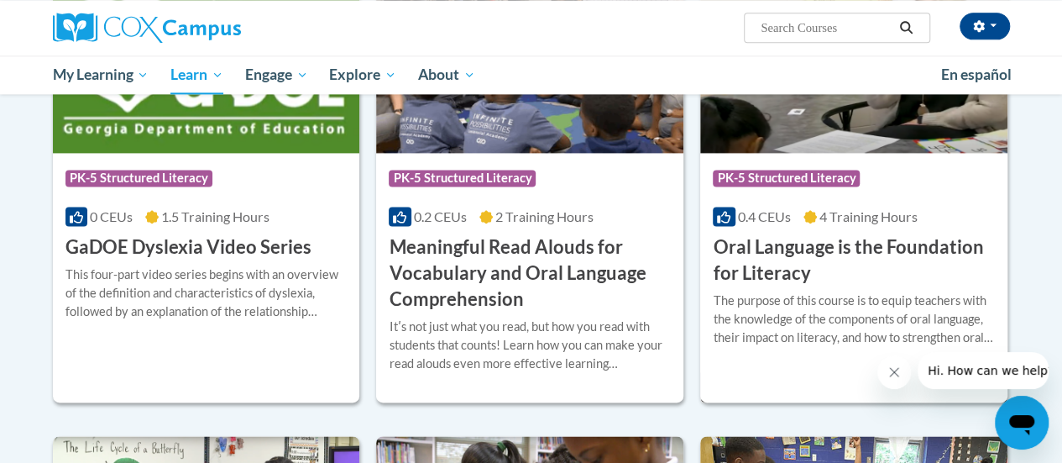
click at [522, 253] on h3 "Oral Language is the Foundation for Literacy" at bounding box center [854, 260] width 282 height 52
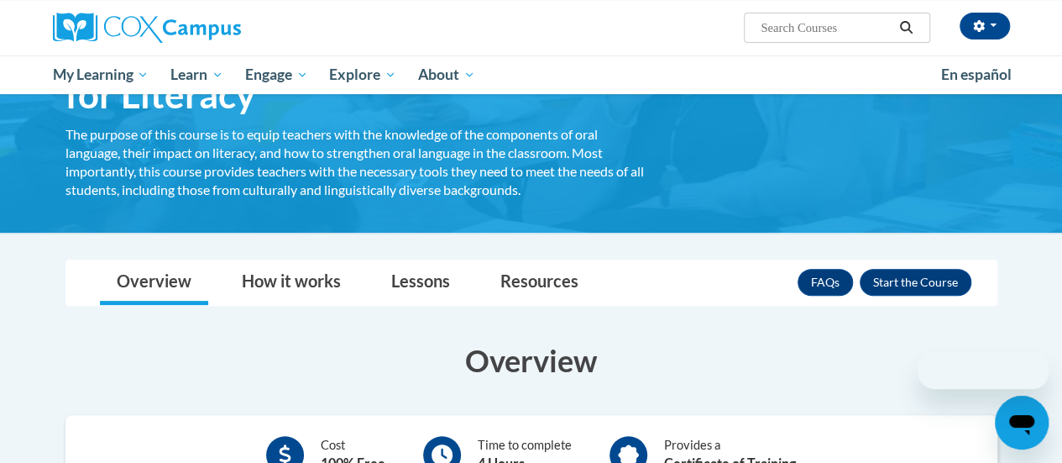
scroll to position [146, 0]
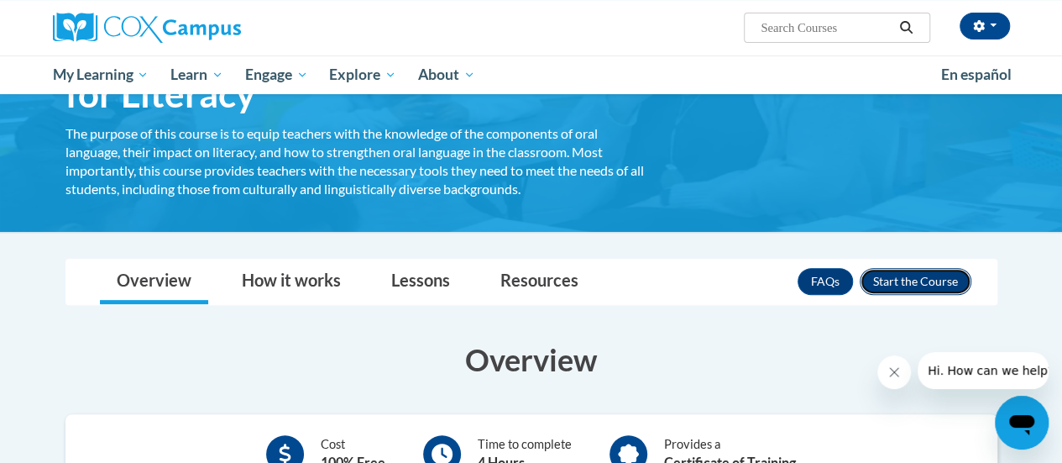
click at [922, 280] on button "Enroll" at bounding box center [916, 281] width 112 height 27
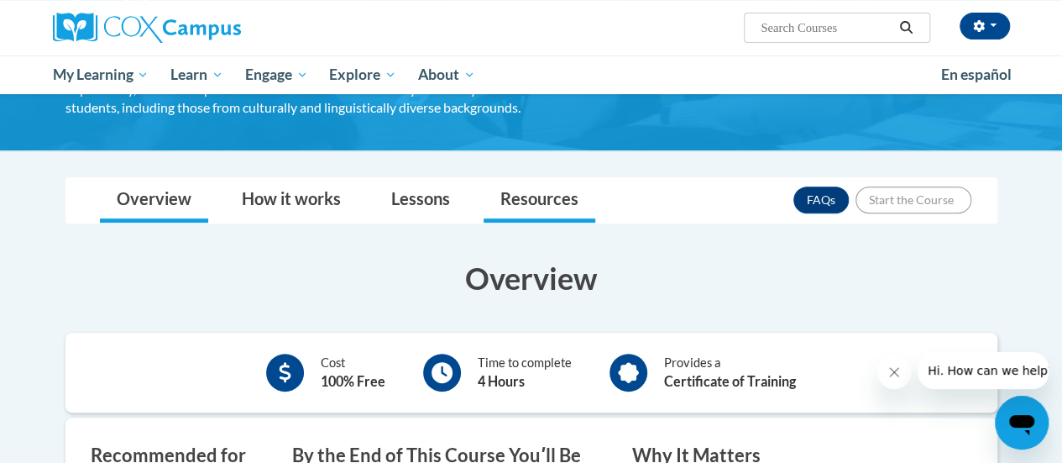
scroll to position [228, 0]
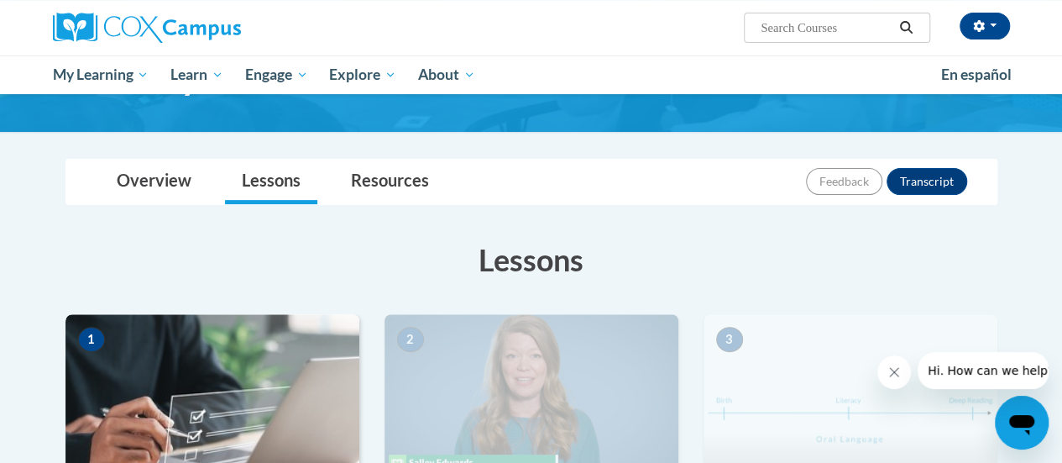
scroll to position [297, 0]
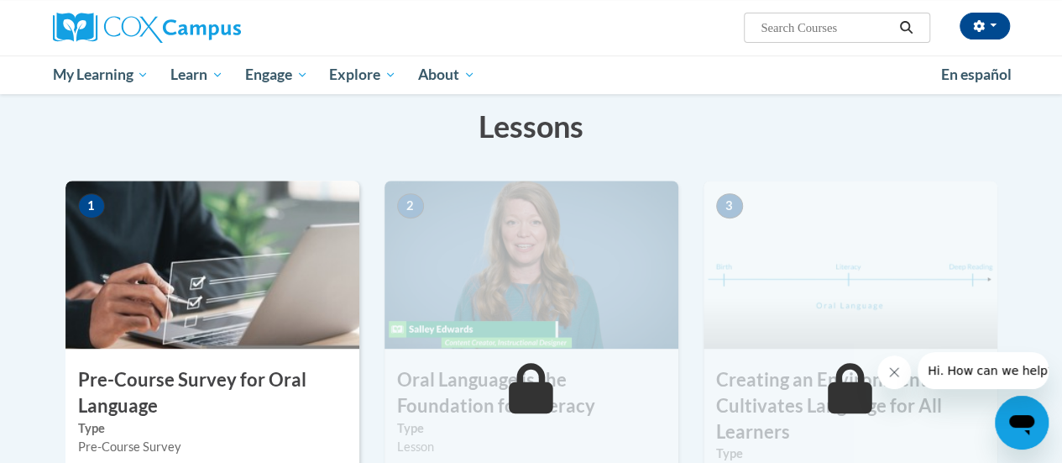
click at [166, 319] on img at bounding box center [212, 265] width 294 height 168
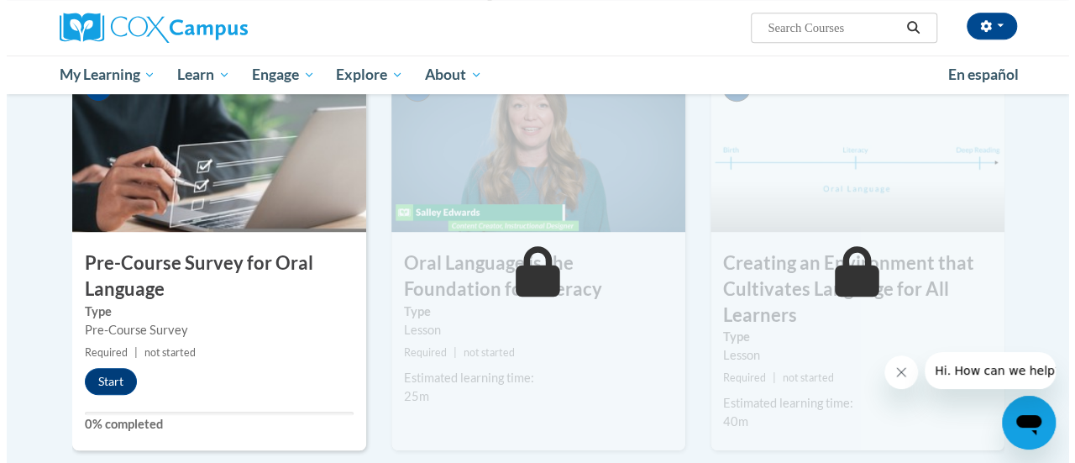
scroll to position [415, 0]
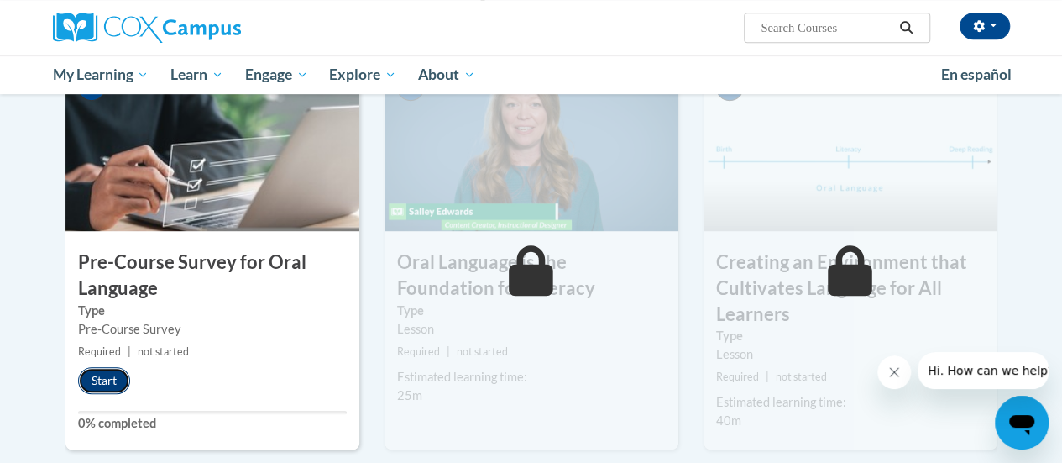
click at [116, 379] on button "Start" at bounding box center [104, 380] width 52 height 27
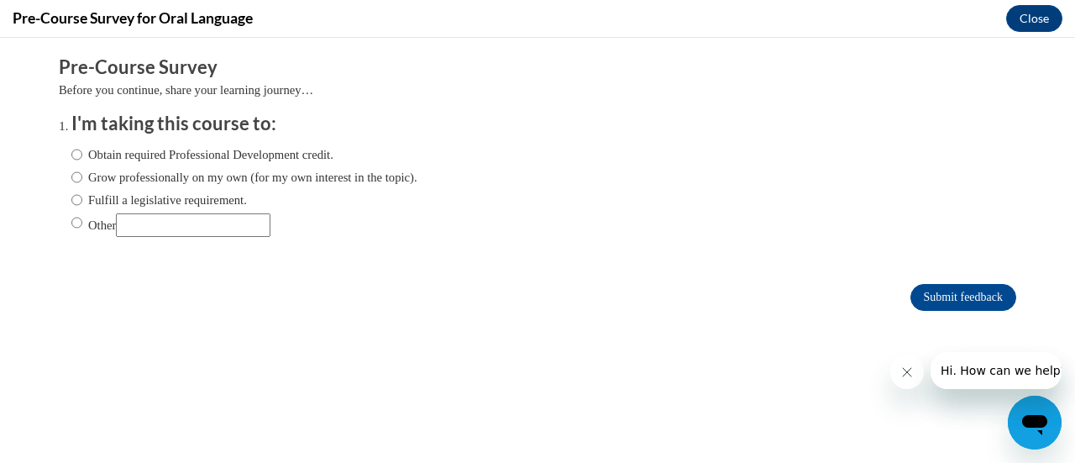
scroll to position [0, 0]
click at [71, 152] on input "Obtain required Professional Development credit." at bounding box center [76, 154] width 11 height 18
radio input "true"
click at [945, 295] on input "Submit feedback" at bounding box center [963, 297] width 106 height 27
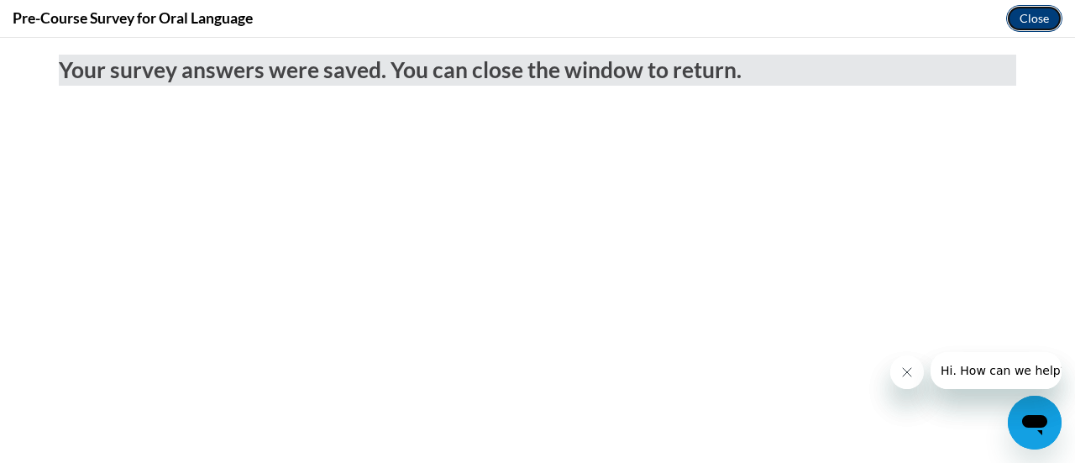
click at [1022, 17] on button "Close" at bounding box center [1034, 18] width 56 height 27
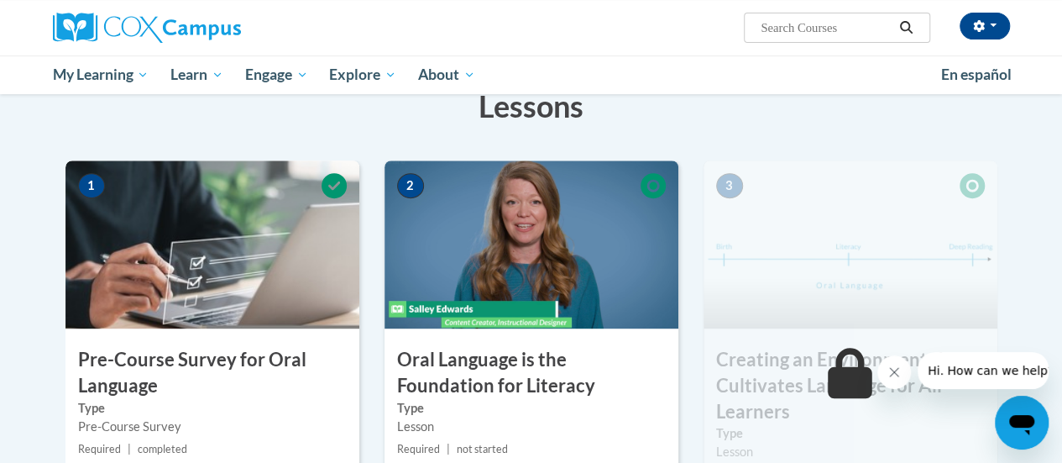
scroll to position [318, 0]
click at [612, 262] on img at bounding box center [532, 244] width 294 height 168
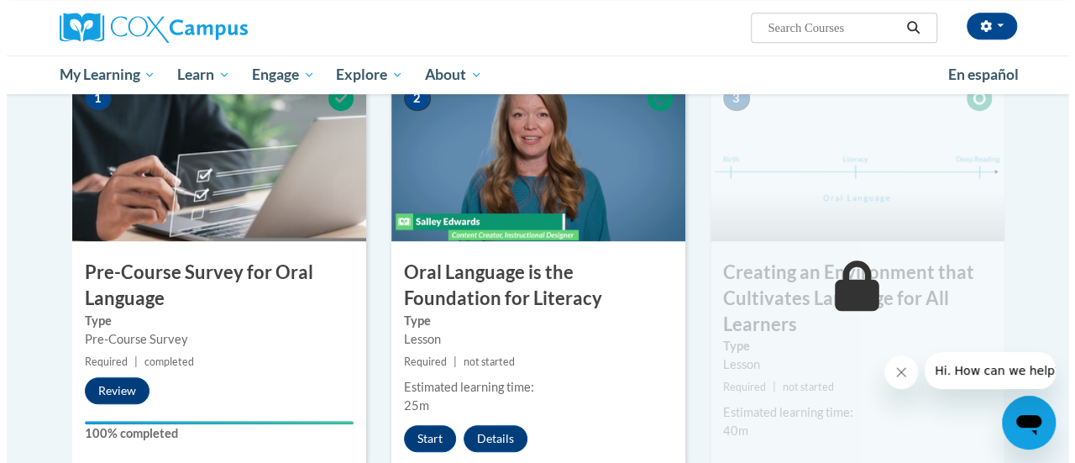
scroll to position [411, 0]
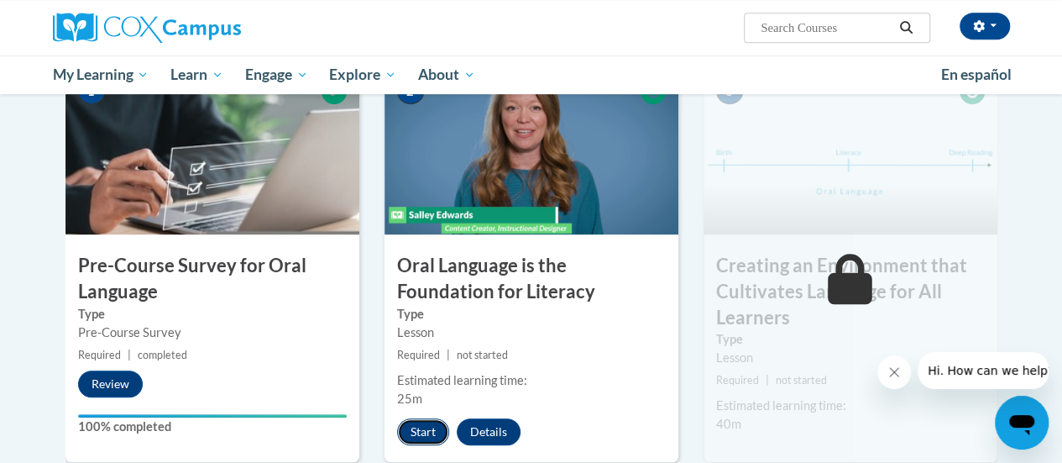
click at [419, 419] on button "Start" at bounding box center [423, 431] width 52 height 27
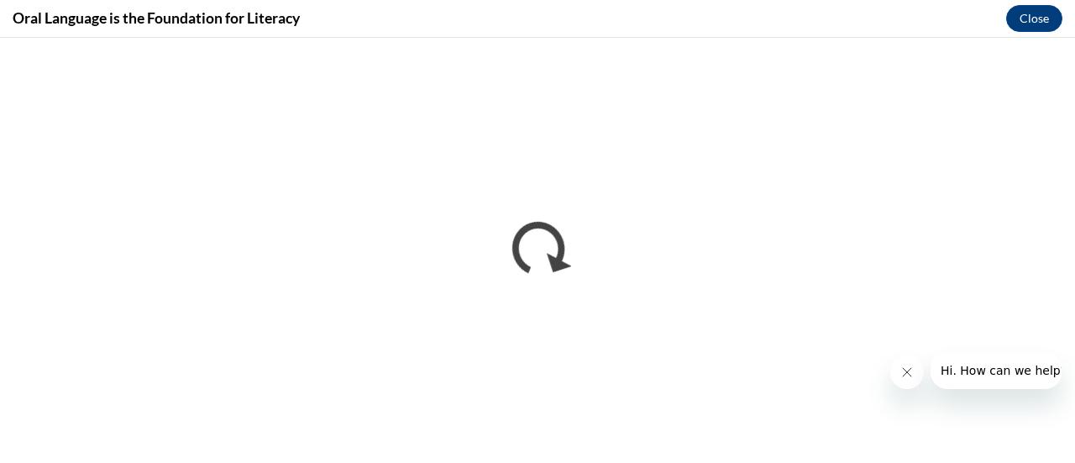
scroll to position [0, 0]
